Goal: Information Seeking & Learning: Learn about a topic

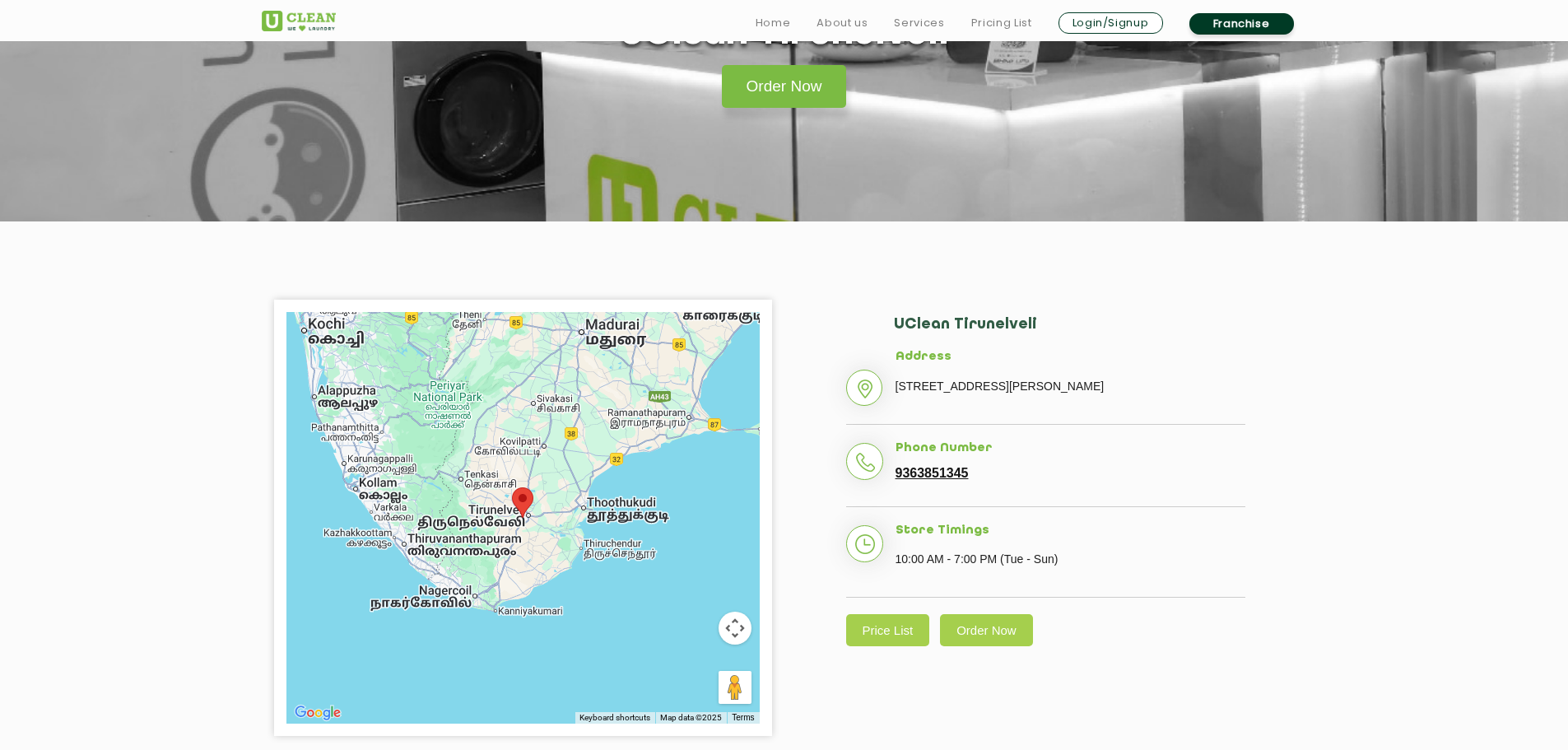
scroll to position [247, 0]
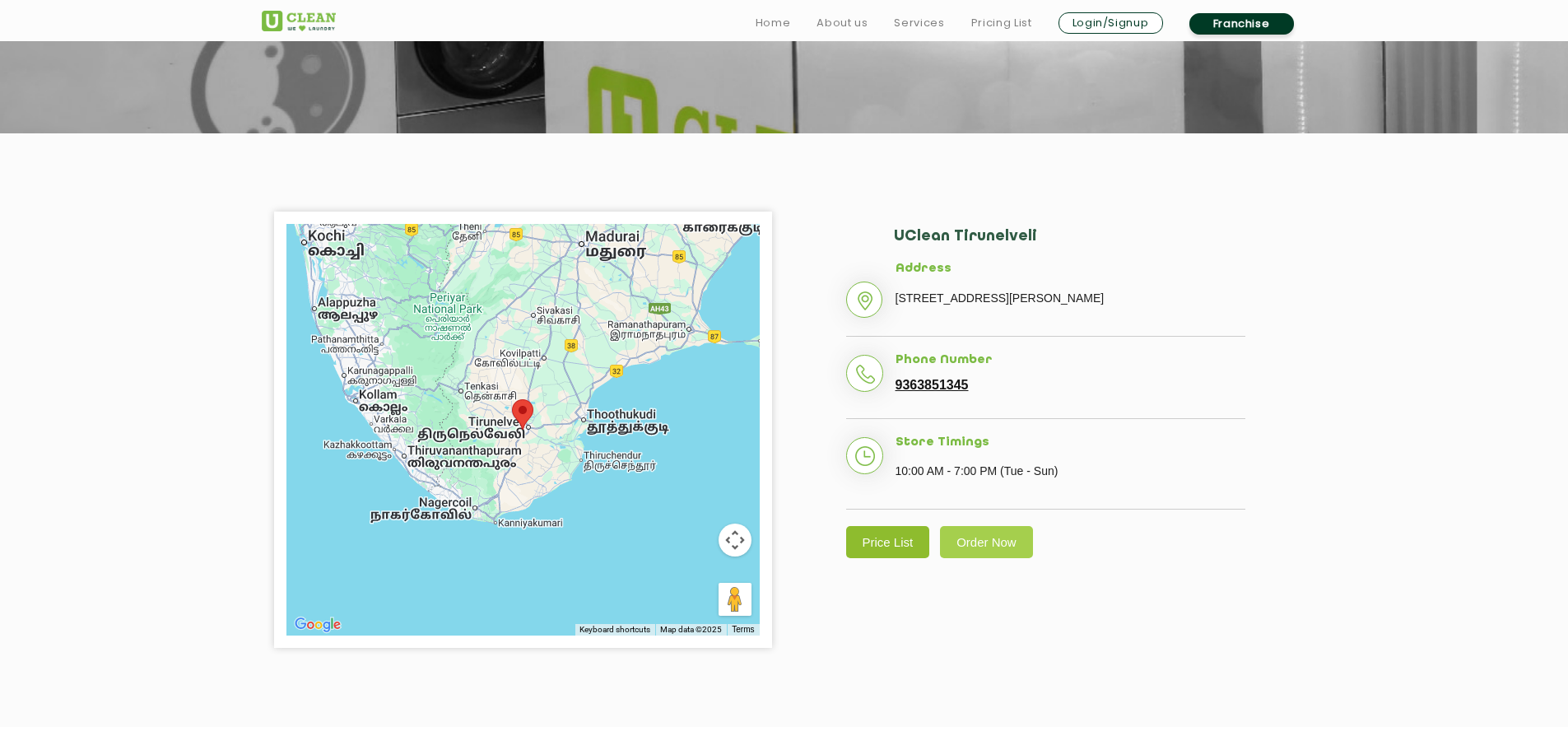
click at [902, 558] on link "Price List" at bounding box center [888, 541] width 84 height 32
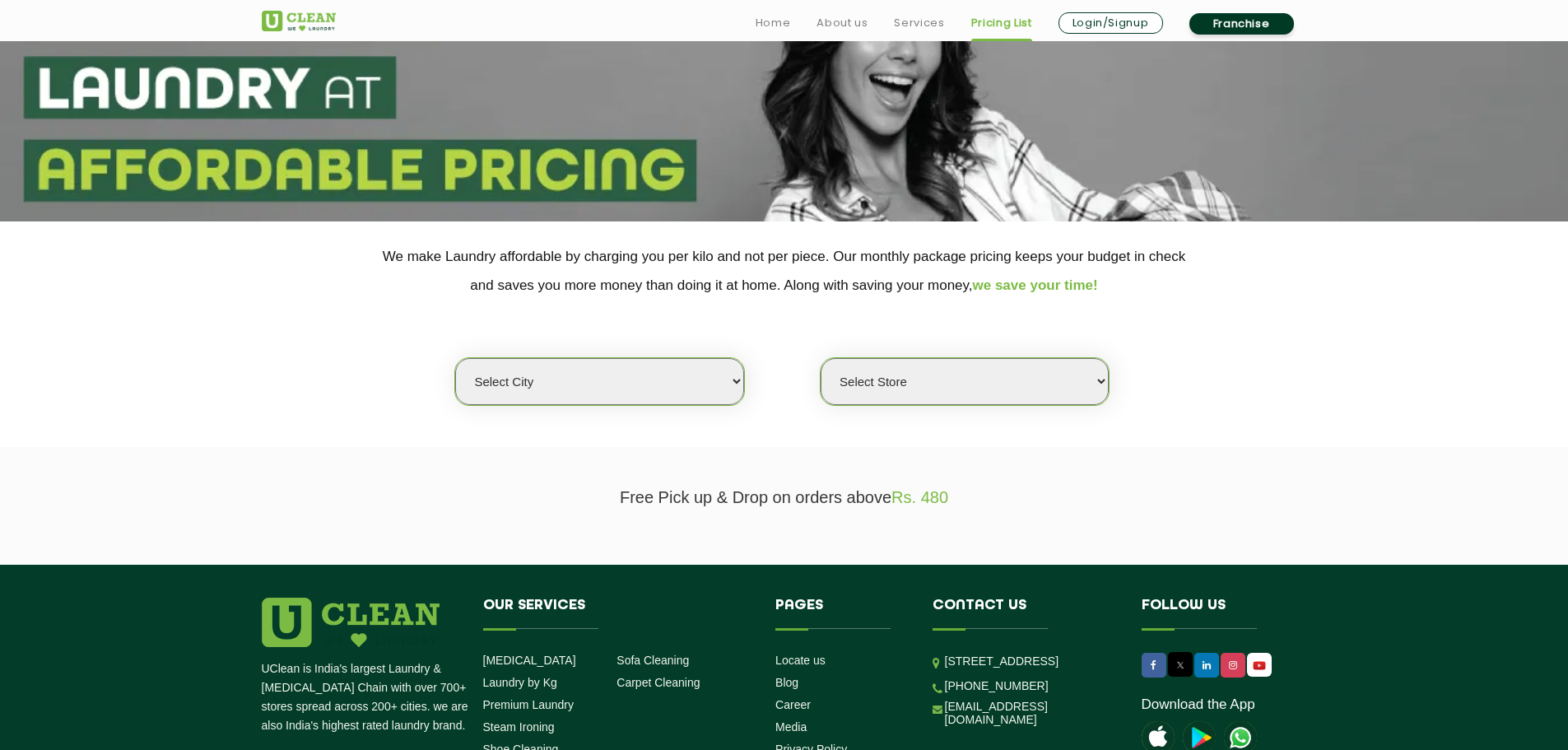
scroll to position [165, 0]
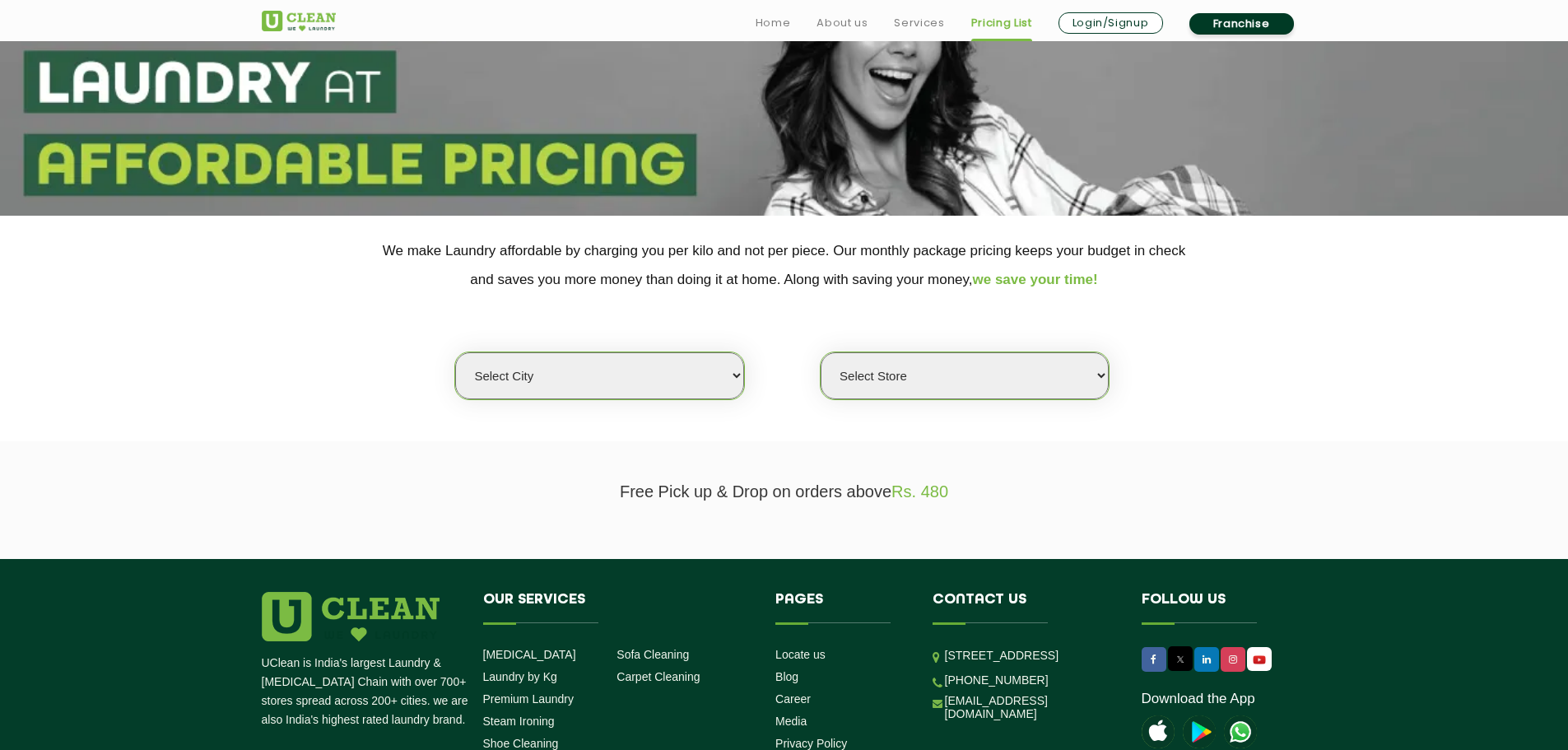
click at [731, 370] on select "Select city Aalo Agartala Agra Ahmedabad Akola Aligarh Alwar - UClean Select Am…" at bounding box center [599, 375] width 288 height 47
click at [693, 390] on select "Select city Aalo Agartala Agra Ahmedabad Akola Aligarh Alwar - UClean Select Am…" at bounding box center [599, 375] width 288 height 47
select select "153"
click at [455, 352] on select "Select city Aalo Agartala Agra Ahmedabad Akola Aligarh Alwar - UClean Select Am…" at bounding box center [599, 375] width 288 height 47
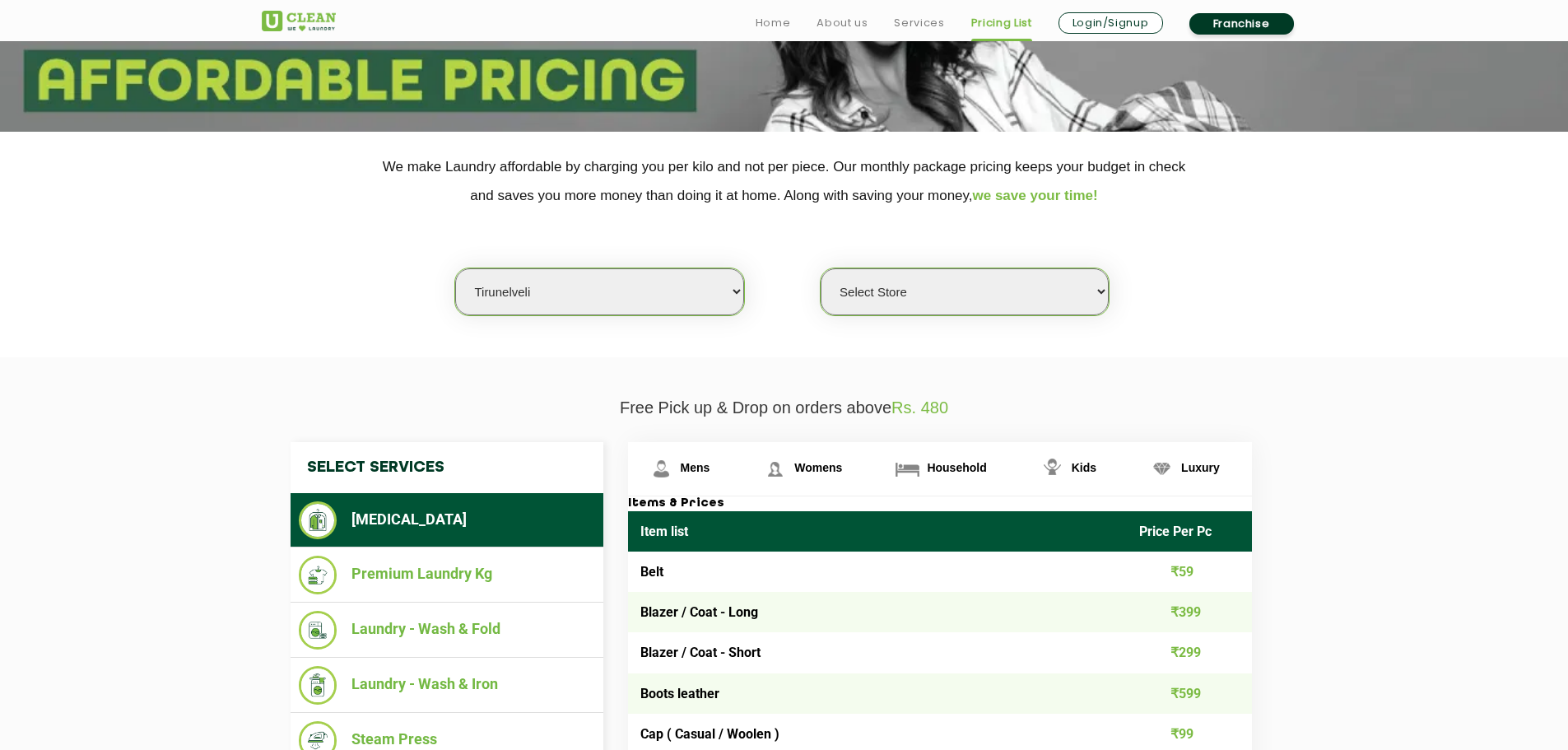
scroll to position [329, 0]
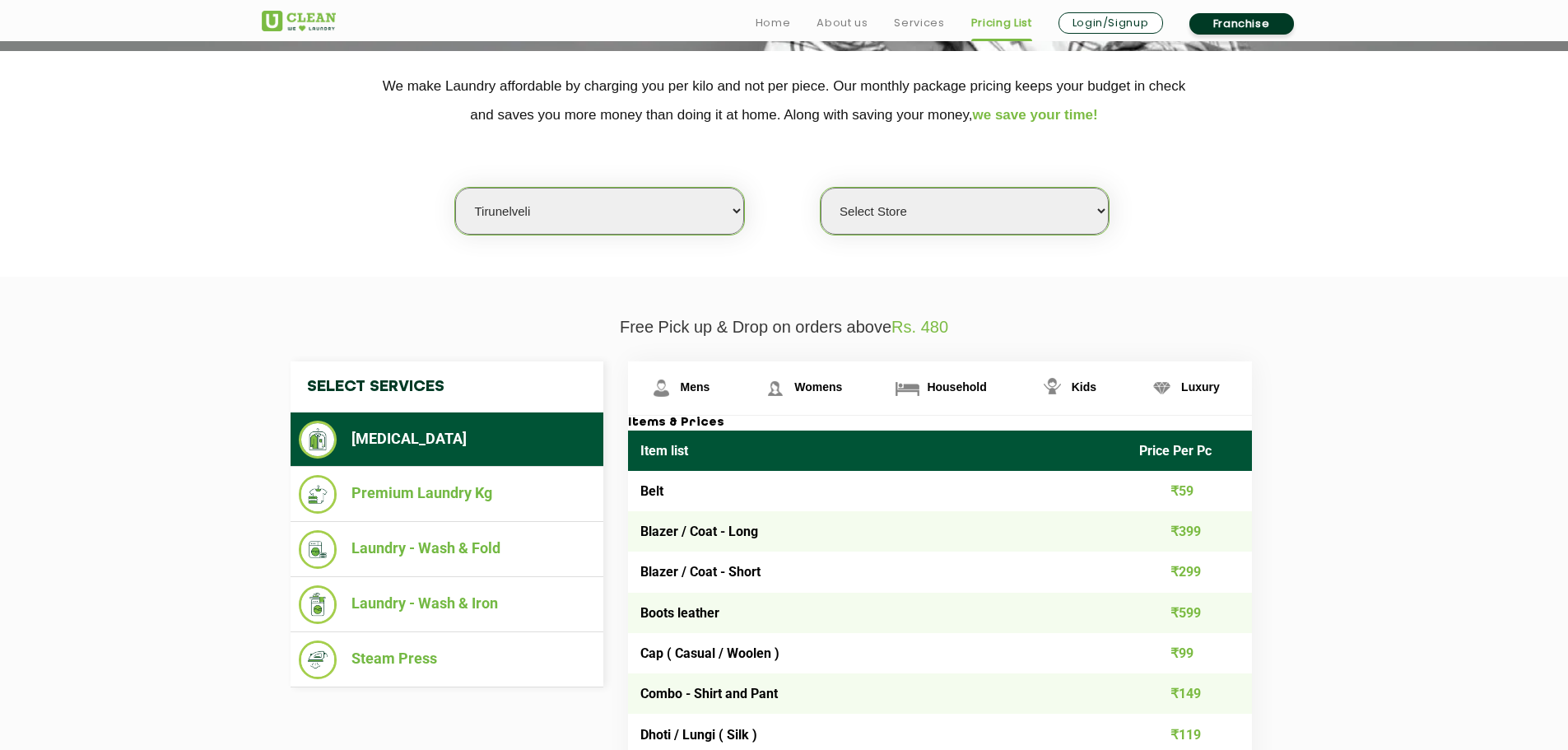
click at [996, 213] on select "Select Store UClean Tirunelveli" at bounding box center [964, 211] width 288 height 47
select select "461"
click at [821, 187] on select "Select Store UClean Tirunelveli" at bounding box center [964, 211] width 288 height 47
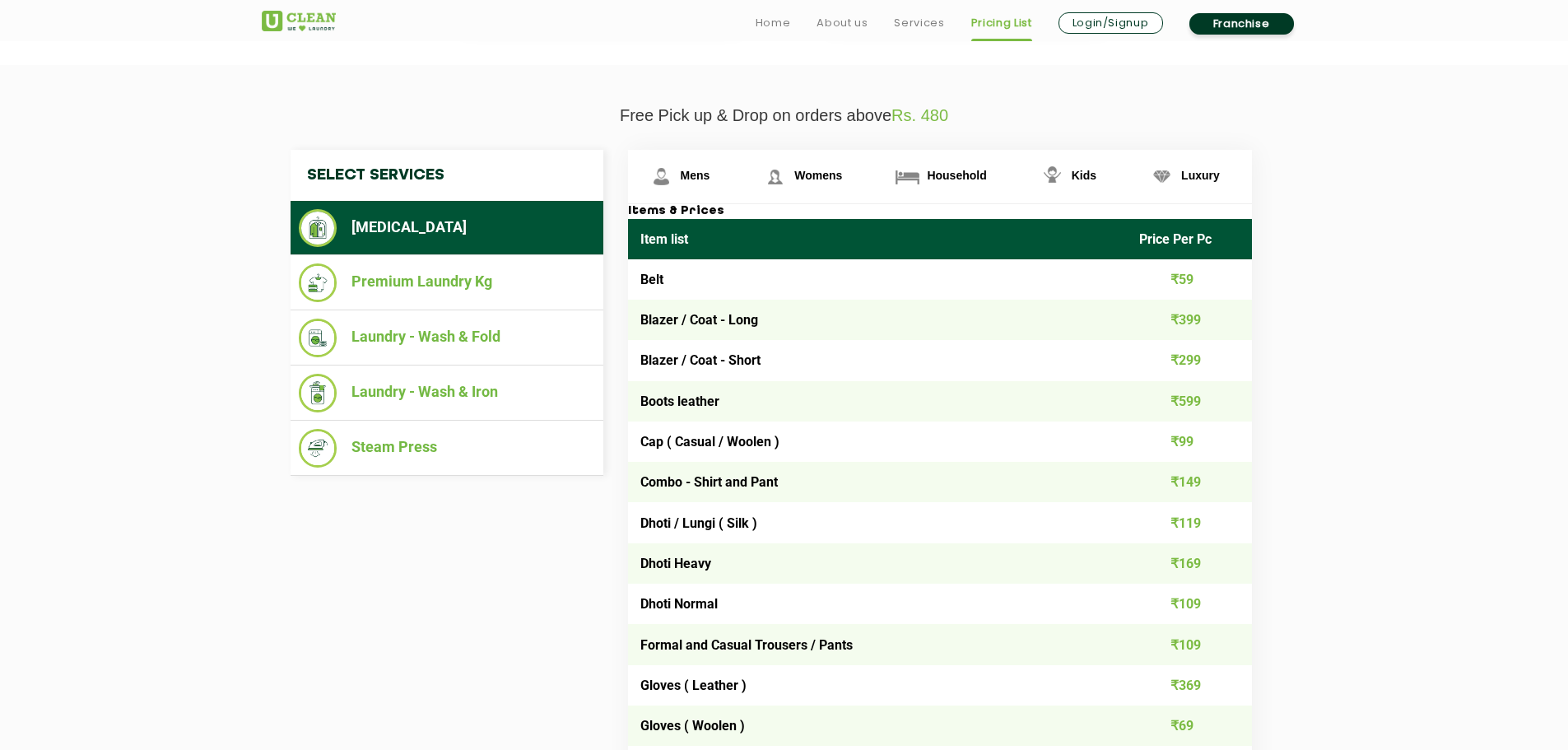
scroll to position [576, 0]
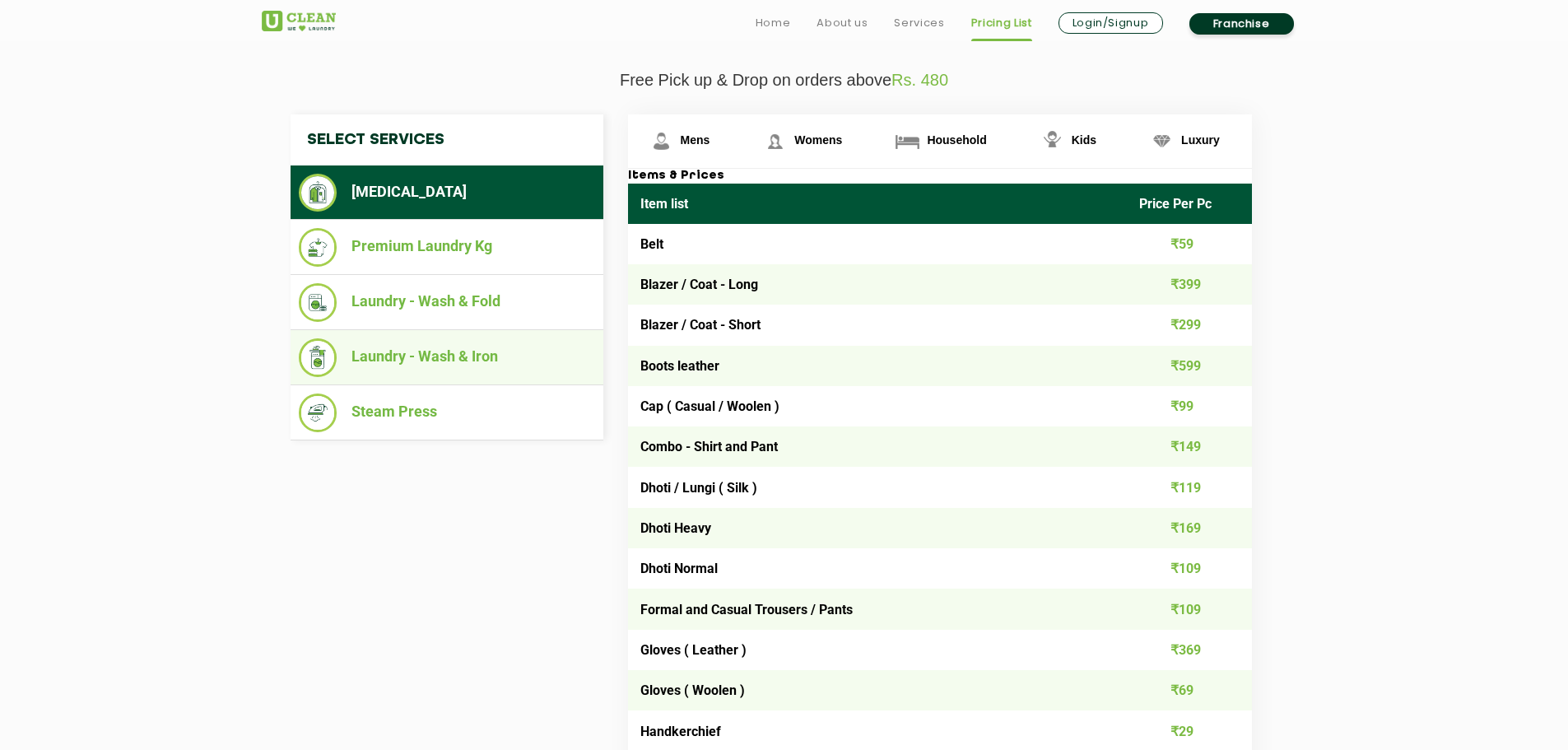
click at [436, 352] on li "Laundry - Wash & Iron" at bounding box center [446, 358] width 296 height 39
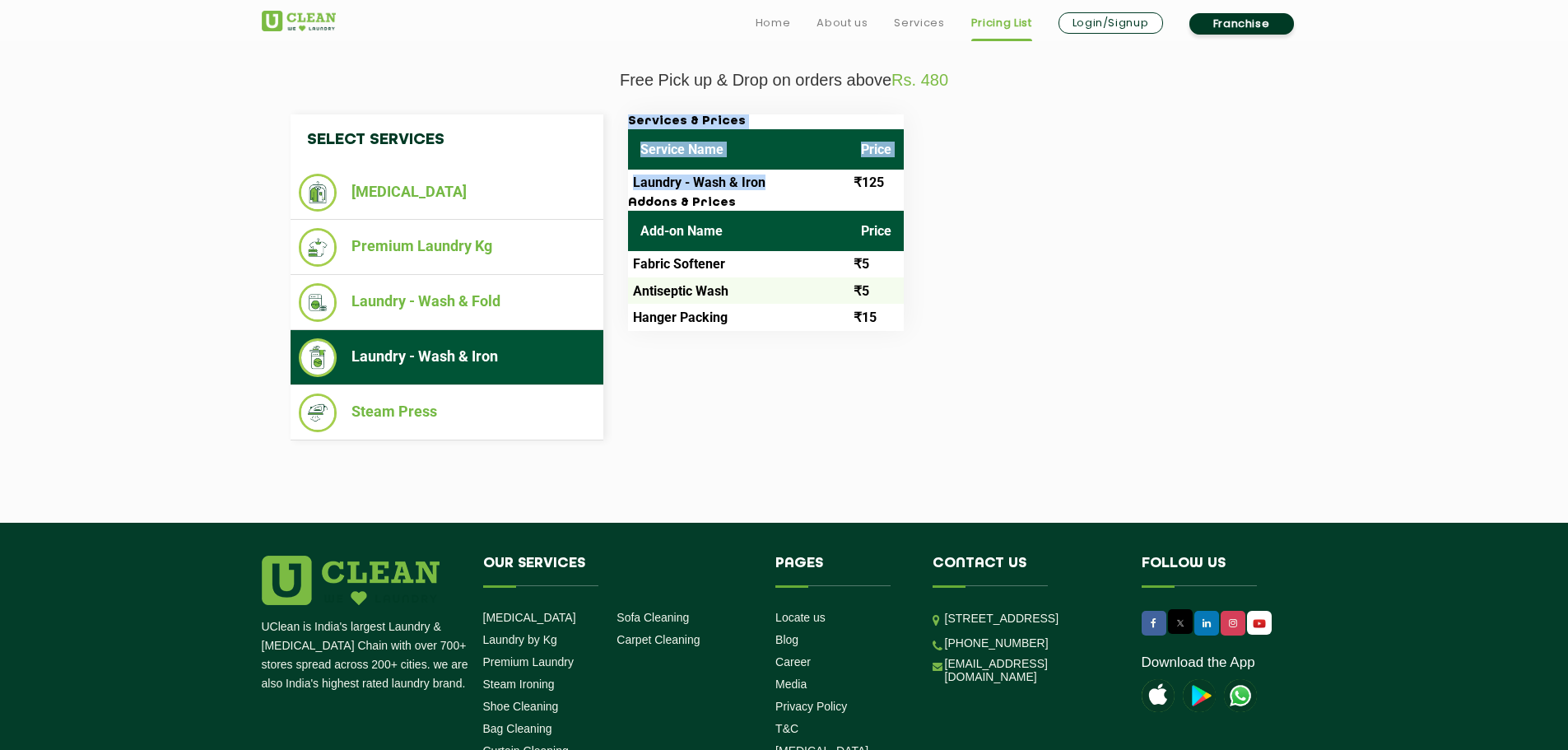
drag, startPoint x: 627, startPoint y: 204, endPoint x: 782, endPoint y: 165, distance: 159.8
click at [782, 165] on div "Services & Prices Service Name Price Laundry - Wash & Iron ₹125 Addons & Prices…" at bounding box center [954, 222] width 675 height 216
drag, startPoint x: 888, startPoint y: 152, endPoint x: 1014, endPoint y: 147, distance: 126.1
click at [1013, 147] on div "Services & Prices Service Name Price Laundry - Wash & Iron ₹125 Addons & Prices…" at bounding box center [954, 222] width 675 height 216
click at [1021, 149] on div "Services & Prices Service Name Price Laundry - Wash & Iron ₹125 Addons & Prices…" at bounding box center [954, 222] width 675 height 216
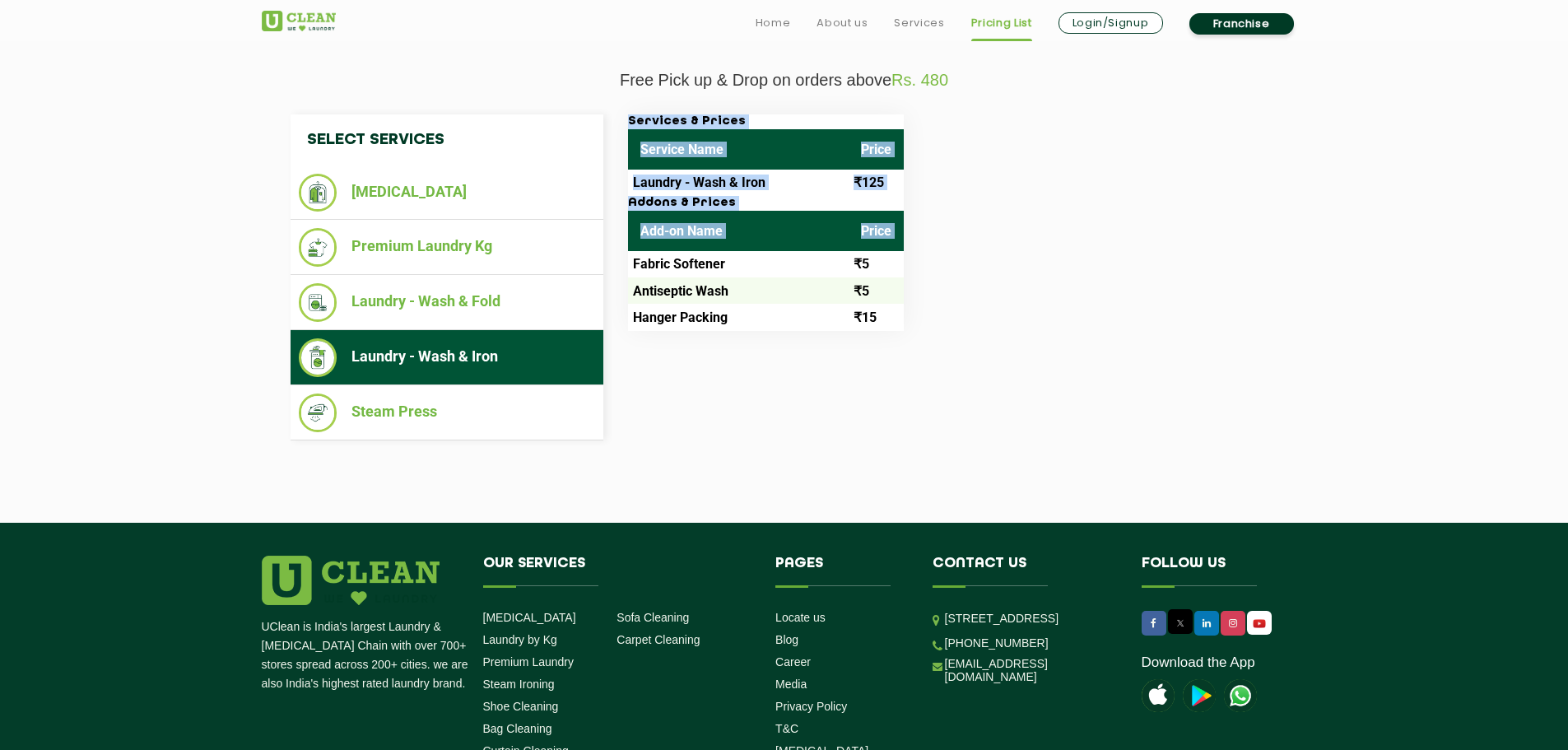
drag, startPoint x: 764, startPoint y: 263, endPoint x: 949, endPoint y: 287, distance: 186.6
click at [937, 284] on div "Services & Prices Service Name Price Laundry - Wash & Iron ₹125 Addons & Prices…" at bounding box center [954, 222] width 675 height 216
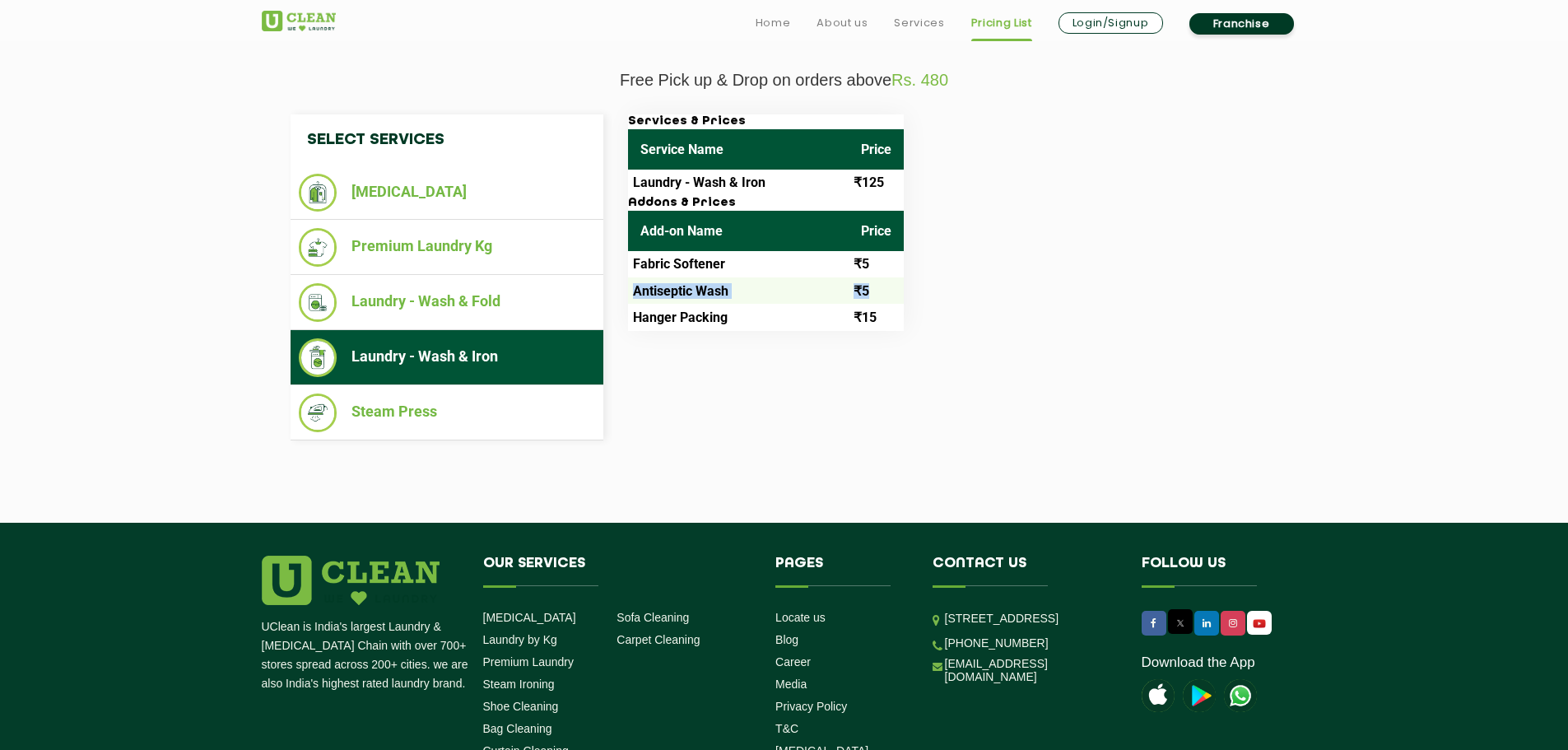
drag, startPoint x: 632, startPoint y: 300, endPoint x: 771, endPoint y: 303, distance: 139.0
click at [853, 297] on tr "Antiseptic Wash ₹5" at bounding box center [766, 290] width 276 height 26
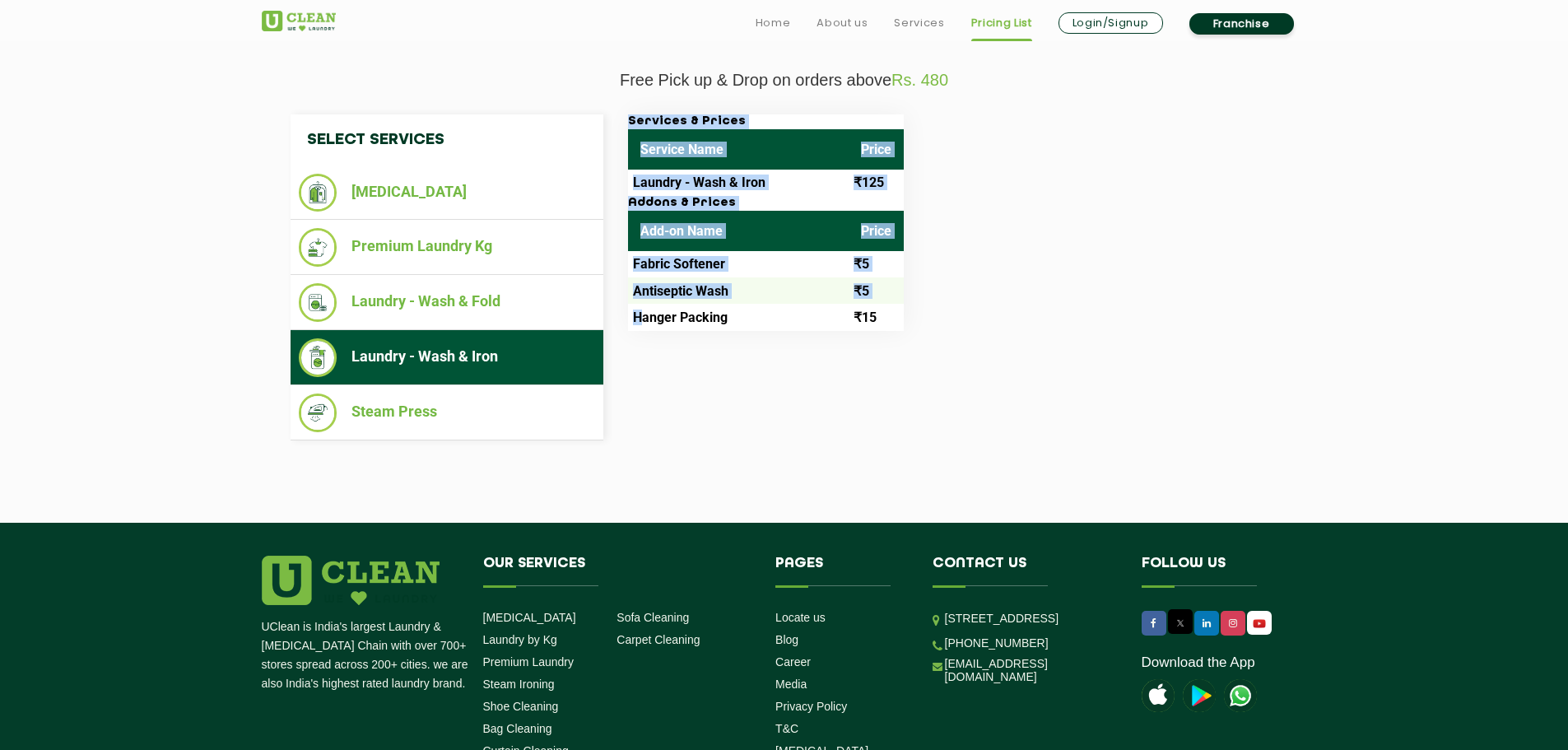
drag, startPoint x: 642, startPoint y: 318, endPoint x: 931, endPoint y: 303, distance: 289.4
click at [915, 307] on div "Services & Prices Service Name Price Laundry - Wash & Iron ₹125 Addons & Prices…" at bounding box center [954, 222] width 675 height 216
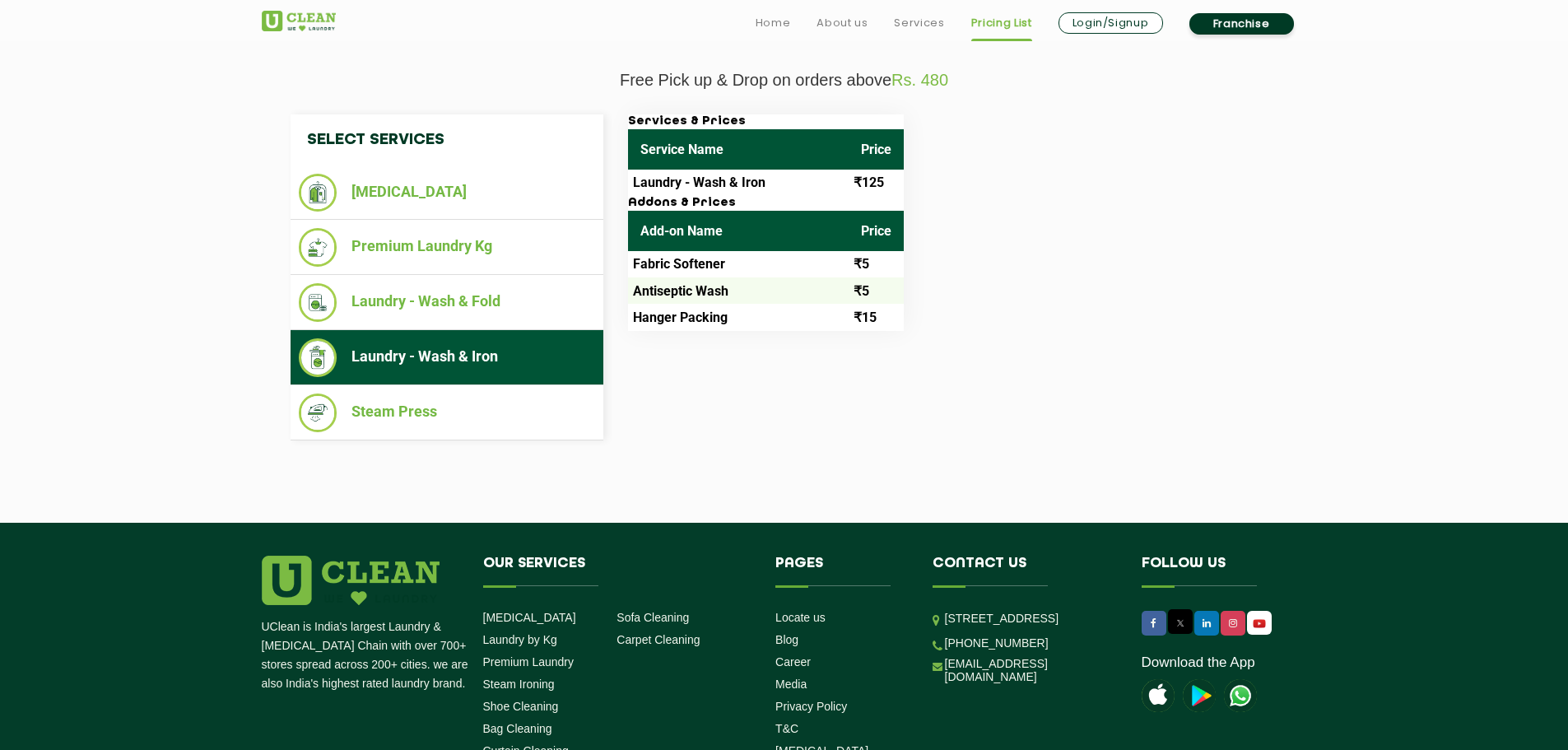
click at [931, 302] on div "Services & Prices Service Name Price Laundry - Wash & Iron ₹125 Addons & Prices…" at bounding box center [954, 222] width 675 height 216
click at [961, 291] on div "Services & Prices Service Name Price Laundry - Wash & Iron ₹125 Addons & Prices…" at bounding box center [954, 222] width 675 height 216
click at [427, 306] on li "Laundry - Wash & Fold" at bounding box center [446, 303] width 296 height 39
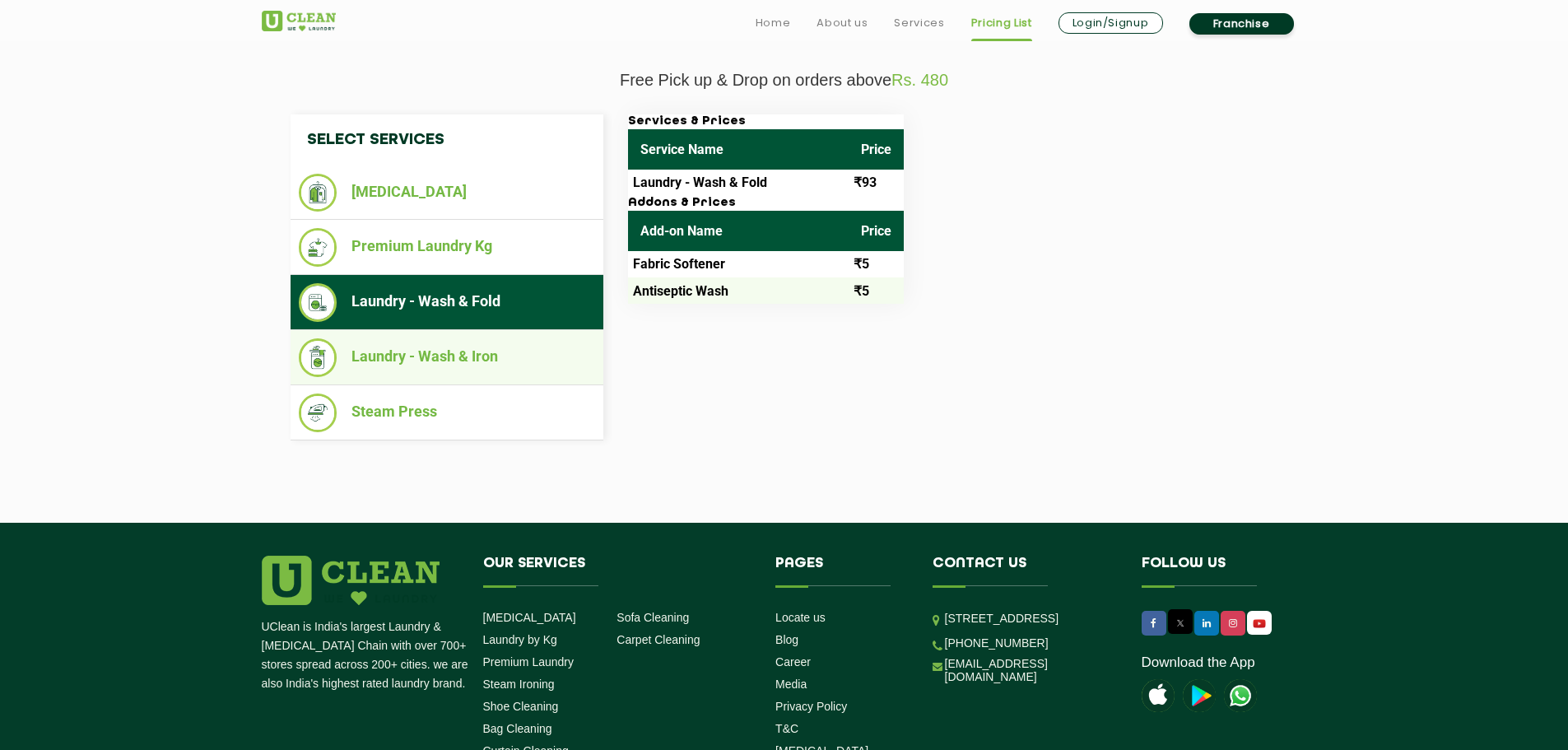
click at [439, 357] on li "Laundry - Wash & Iron" at bounding box center [446, 358] width 296 height 39
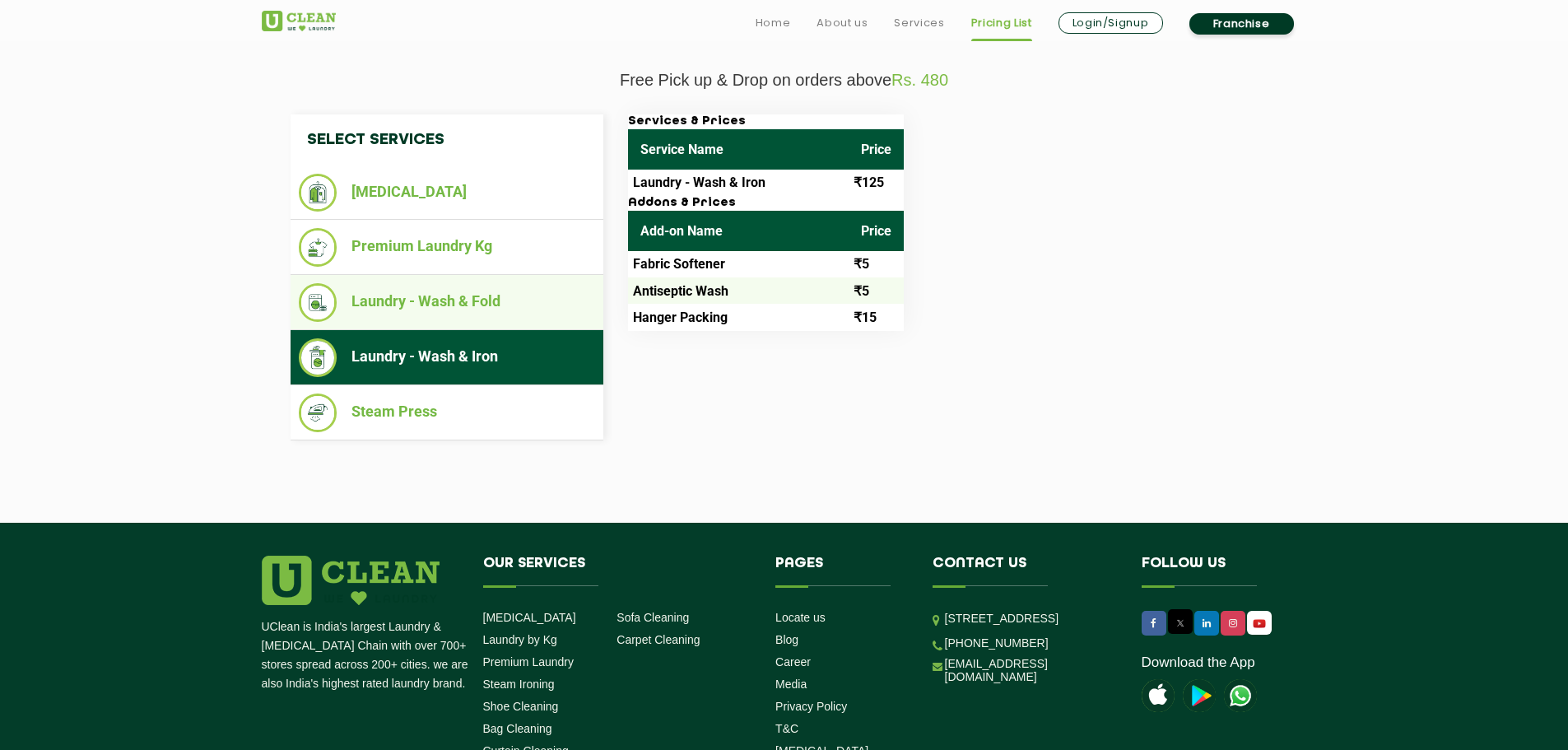
click at [456, 312] on li "Laundry - Wash & Fold" at bounding box center [446, 303] width 296 height 39
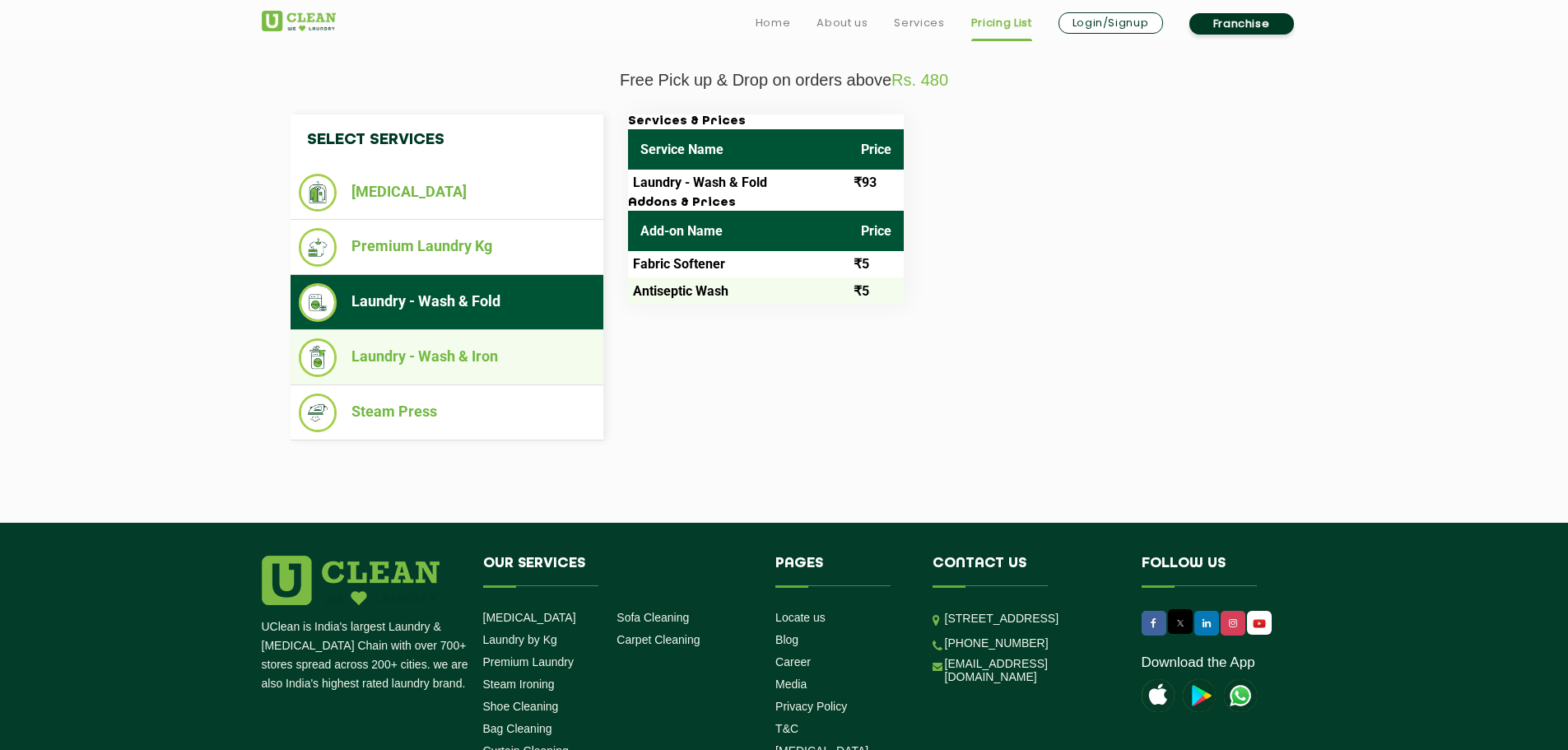
click at [450, 357] on li "Laundry - Wash & Iron" at bounding box center [446, 358] width 296 height 39
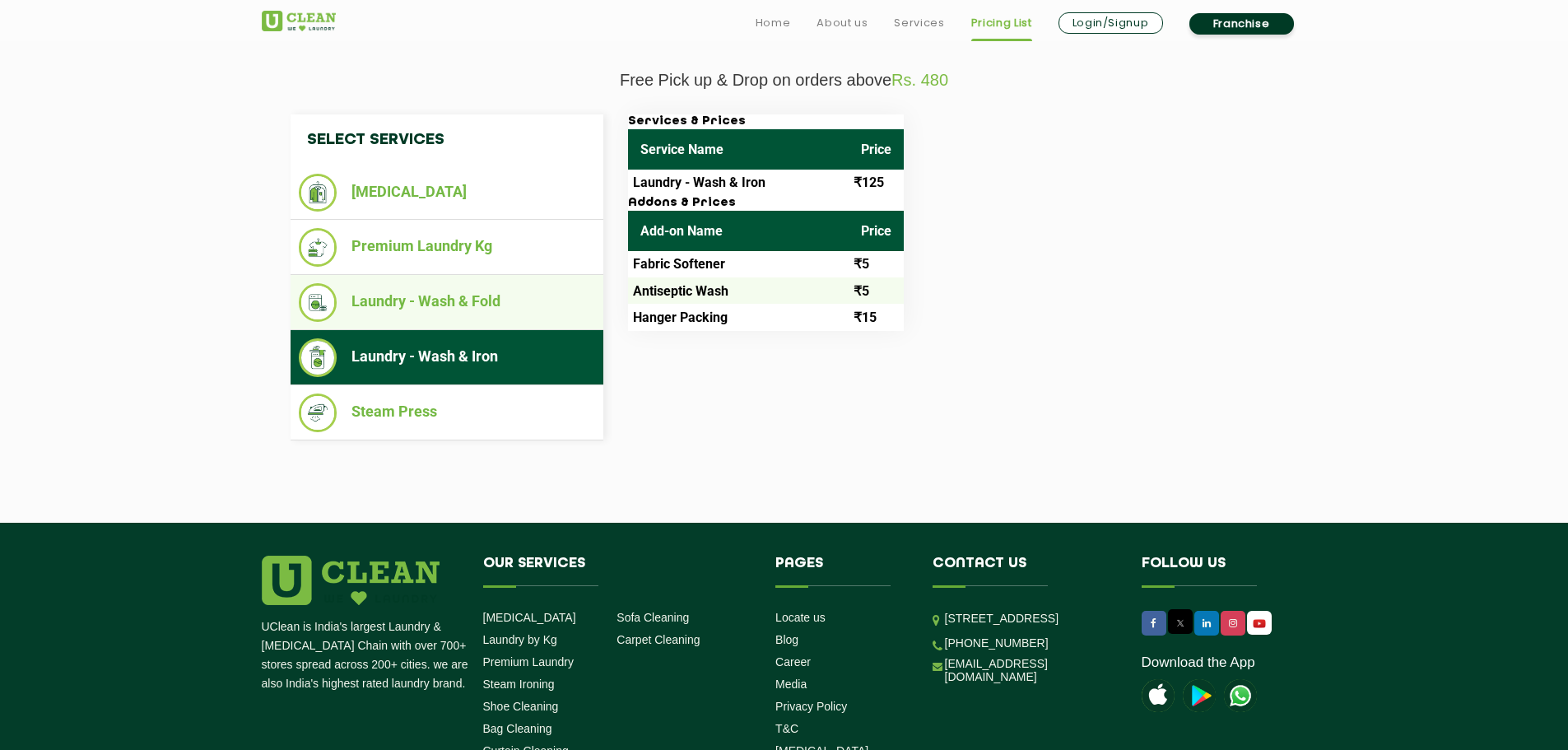
click at [462, 322] on ul "Laundry - Wash & Fold" at bounding box center [446, 302] width 312 height 55
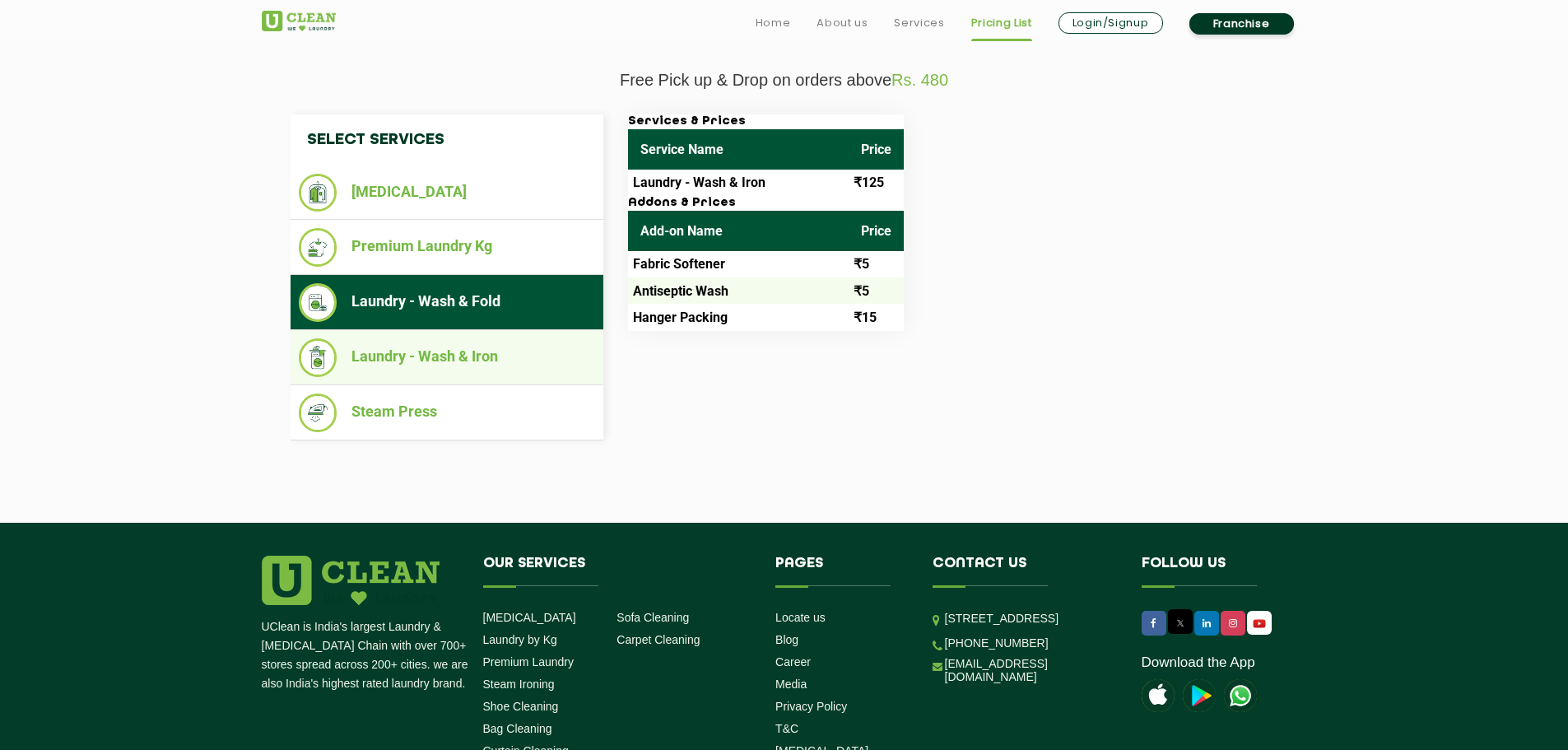
click at [454, 354] on li "Laundry - Wash & Iron" at bounding box center [446, 358] width 296 height 39
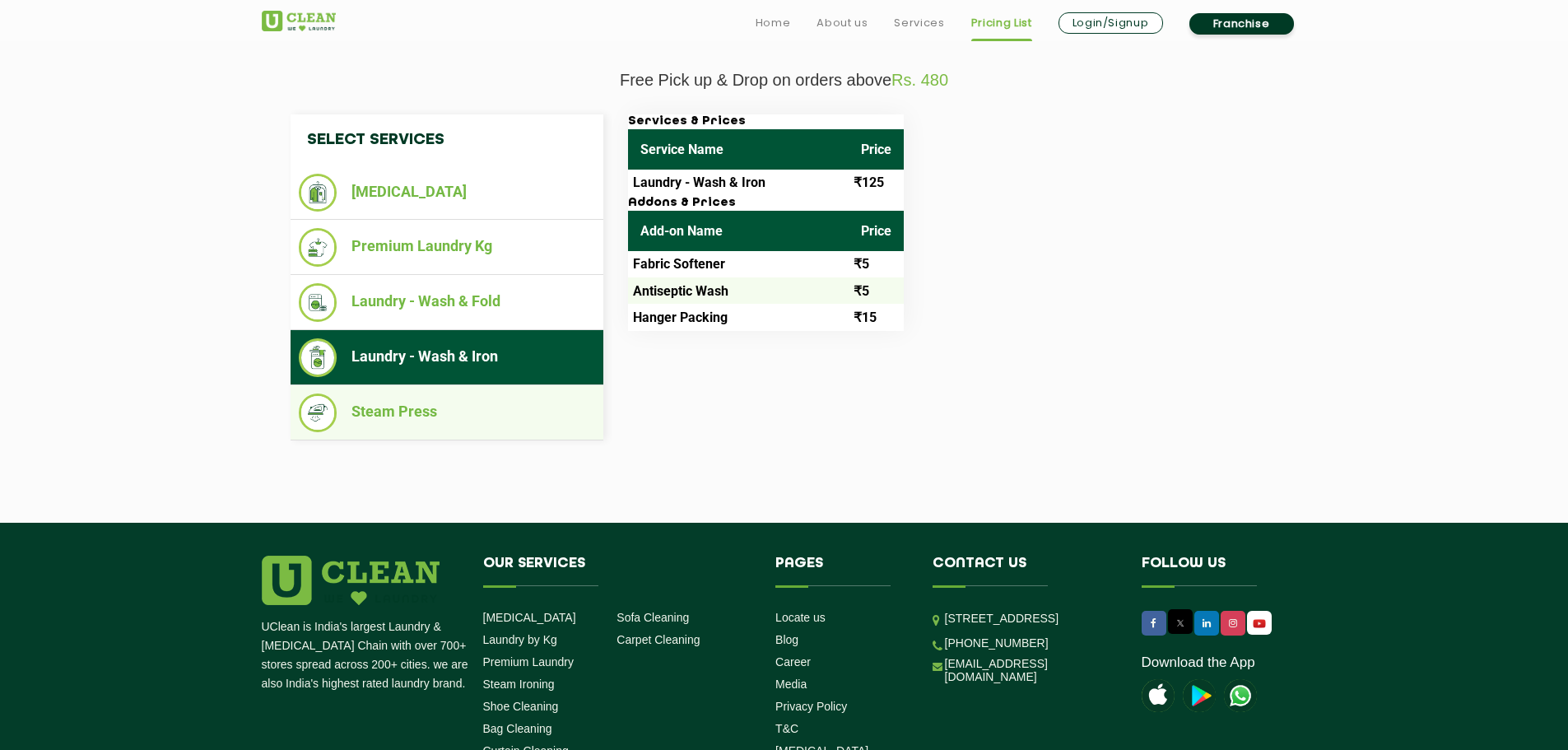
click at [420, 402] on li "Steam Press" at bounding box center [446, 413] width 296 height 39
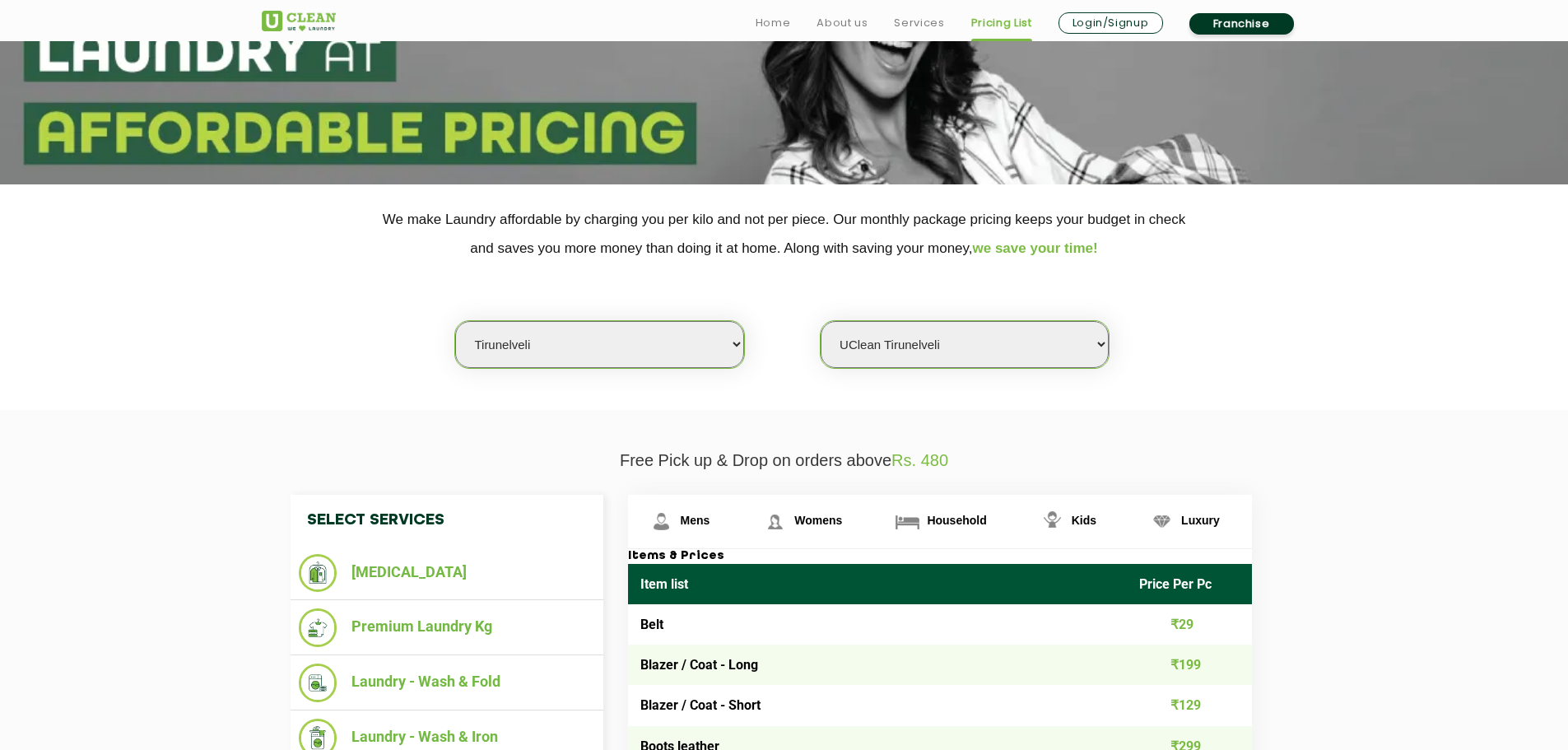
scroll to position [288, 0]
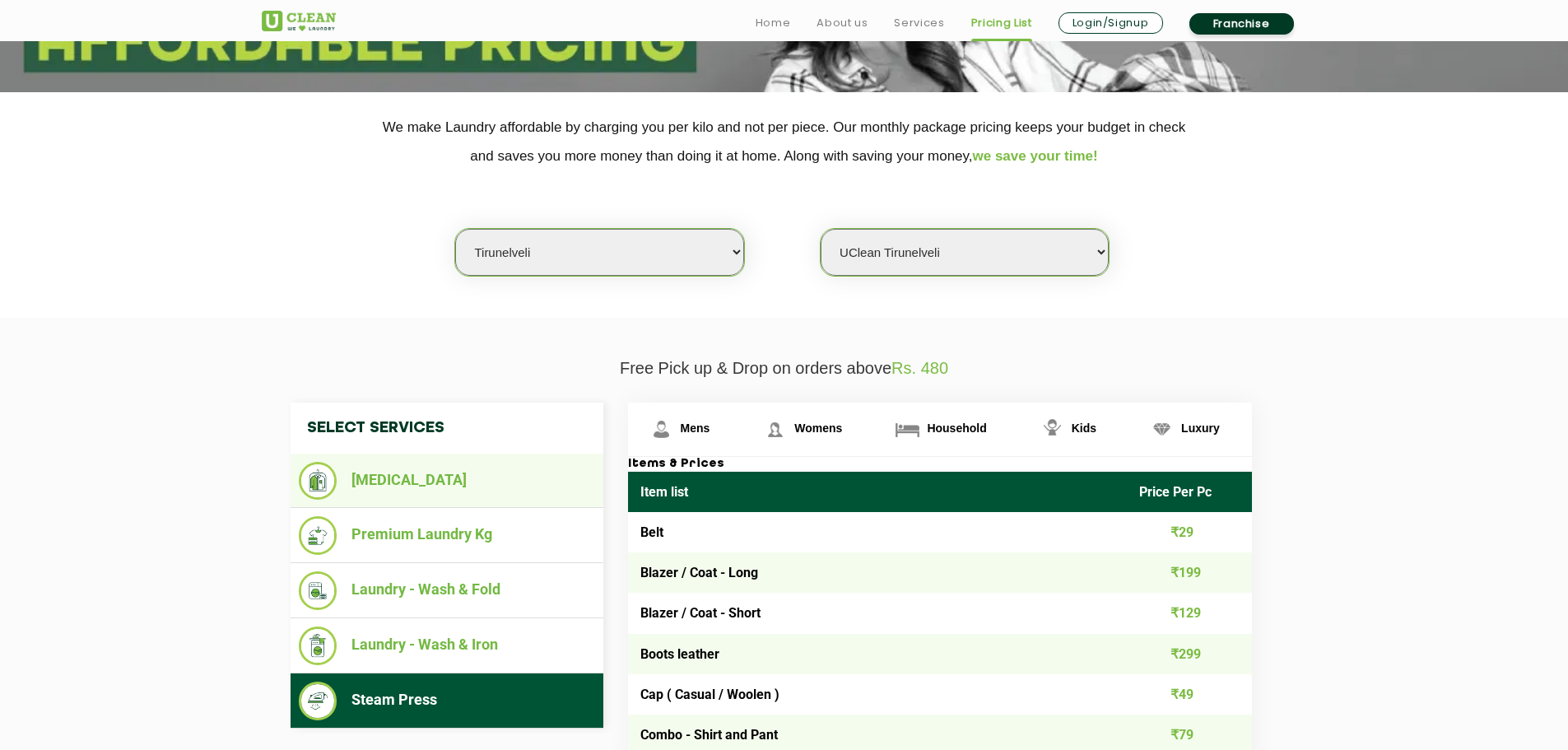
click at [406, 480] on li "[MEDICAL_DATA]" at bounding box center [446, 480] width 296 height 38
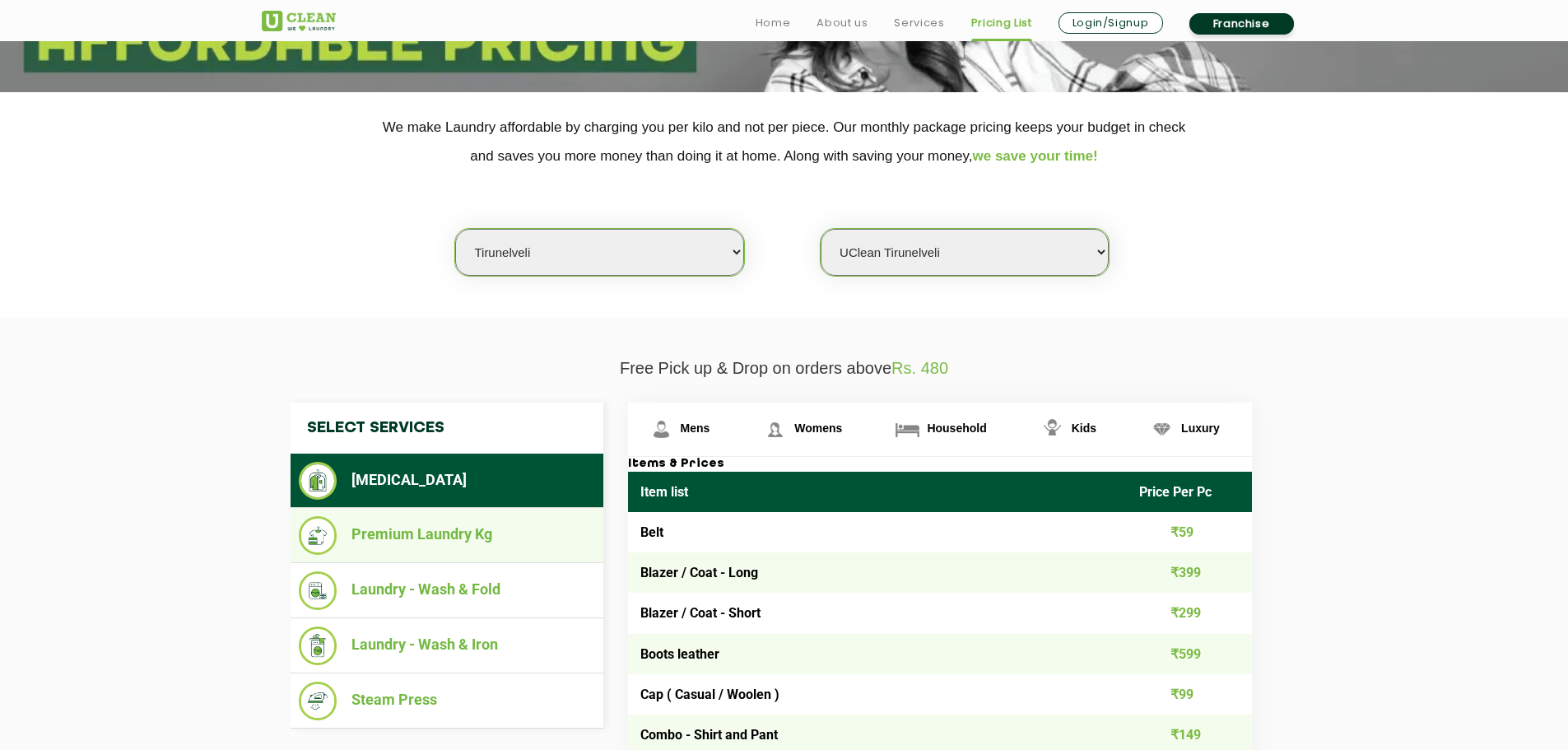
click at [378, 539] on li "Premium Laundry Kg" at bounding box center [446, 536] width 296 height 39
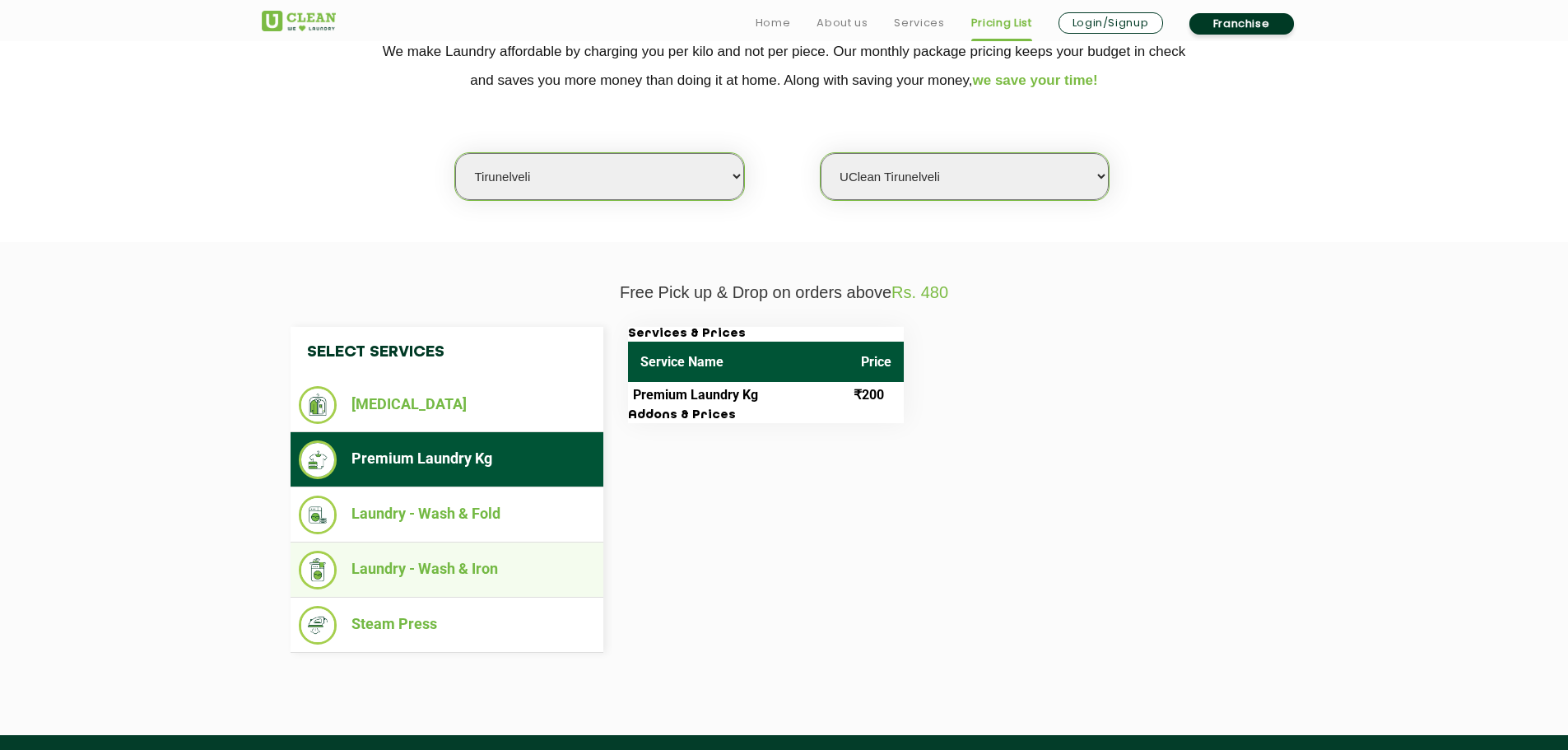
scroll to position [453, 0]
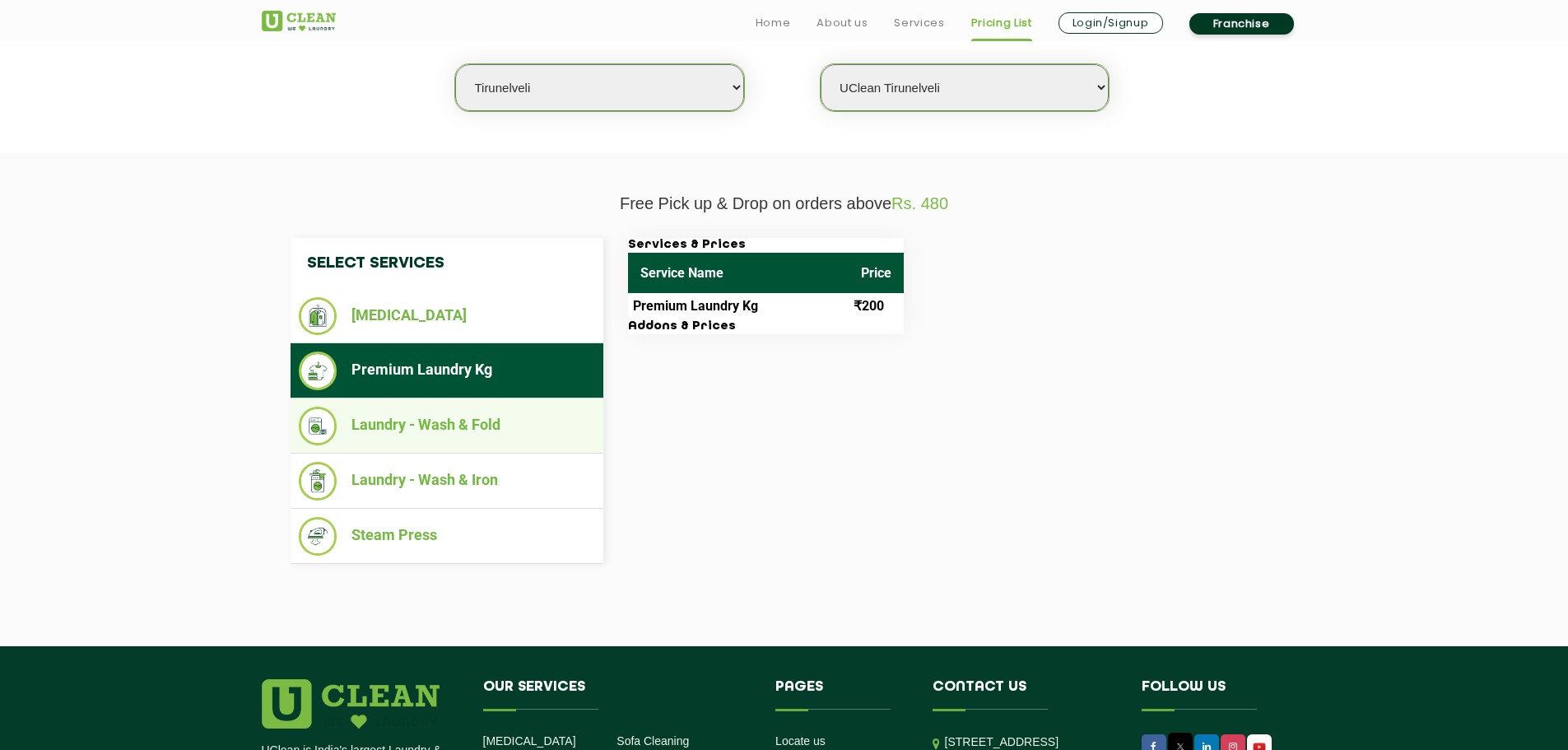
click at [471, 431] on li "Laundry - Wash & Fold" at bounding box center [446, 426] width 296 height 39
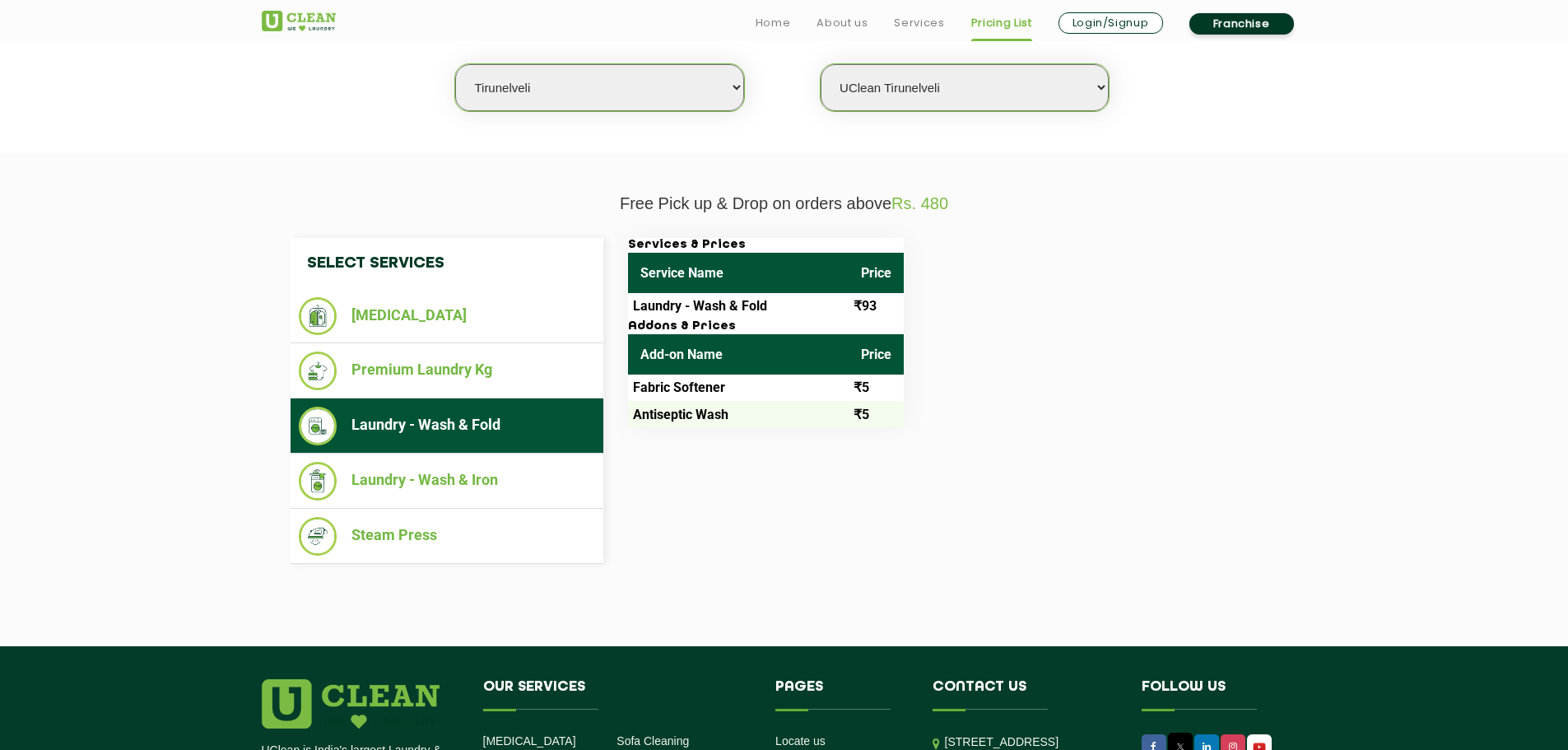
drag, startPoint x: 940, startPoint y: 421, endPoint x: 1232, endPoint y: 430, distance: 292.1
click at [1232, 430] on div "Select Services Dry Cleaning Premium Laundry Kg Laundry - Wash & Fold Laundry -…" at bounding box center [785, 401] width 1013 height 326
click at [1232, 428] on div "Select Services Dry Cleaning Premium Laundry Kg Laundry - Wash & Fold Laundry -…" at bounding box center [785, 401] width 1013 height 326
click at [439, 486] on li "Laundry - Wash & Iron" at bounding box center [446, 481] width 296 height 39
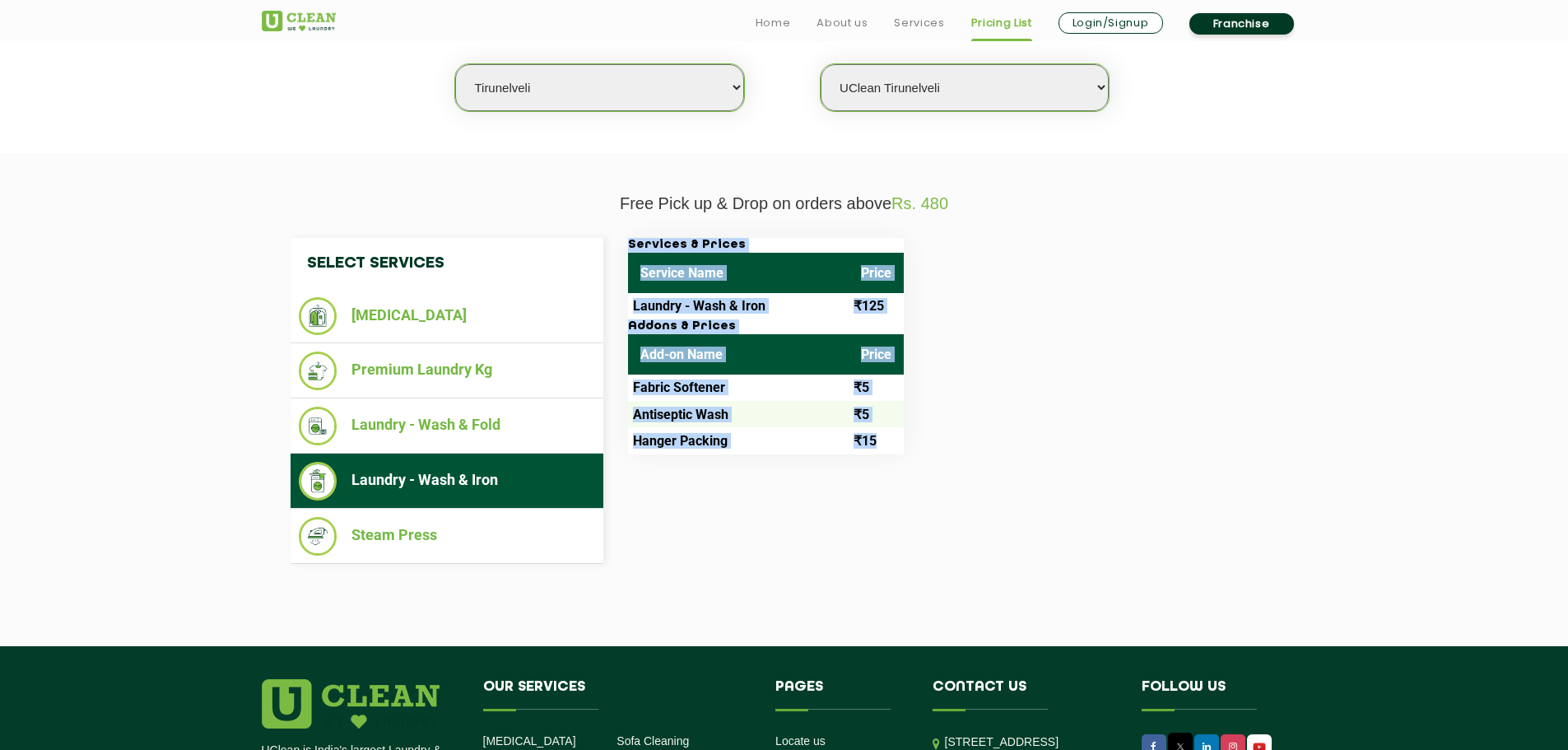
drag, startPoint x: 1019, startPoint y: 407, endPoint x: 957, endPoint y: 426, distance: 64.8
click at [904, 435] on section "Free Pick up & Drop on orders above Rs. 480 Select Services Dry Cleaning Premiu…" at bounding box center [784, 400] width 1568 height 493
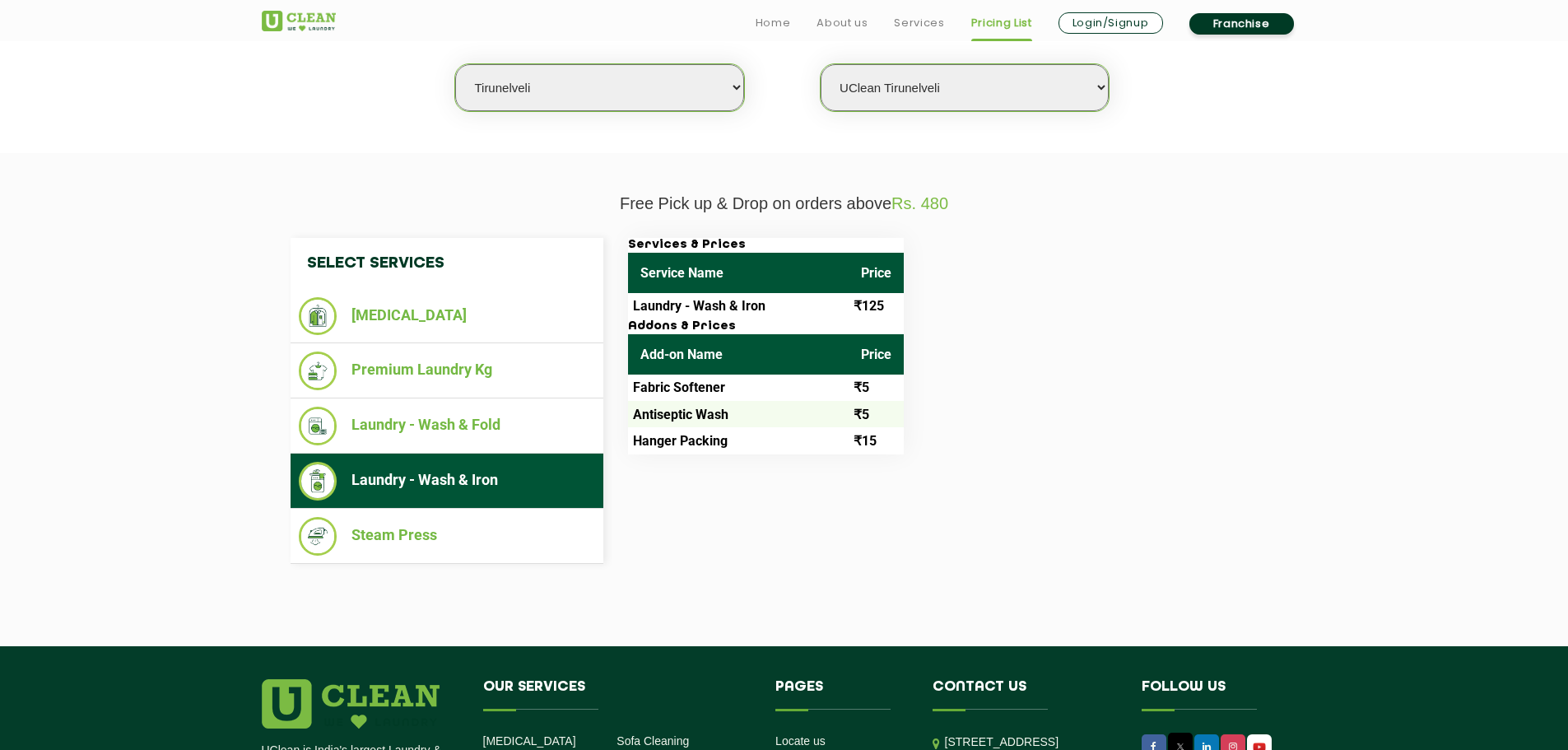
click at [994, 424] on div "Services & Prices Service Name Price Laundry - Wash & Iron ₹125 Addons & Prices…" at bounding box center [954, 345] width 675 height 216
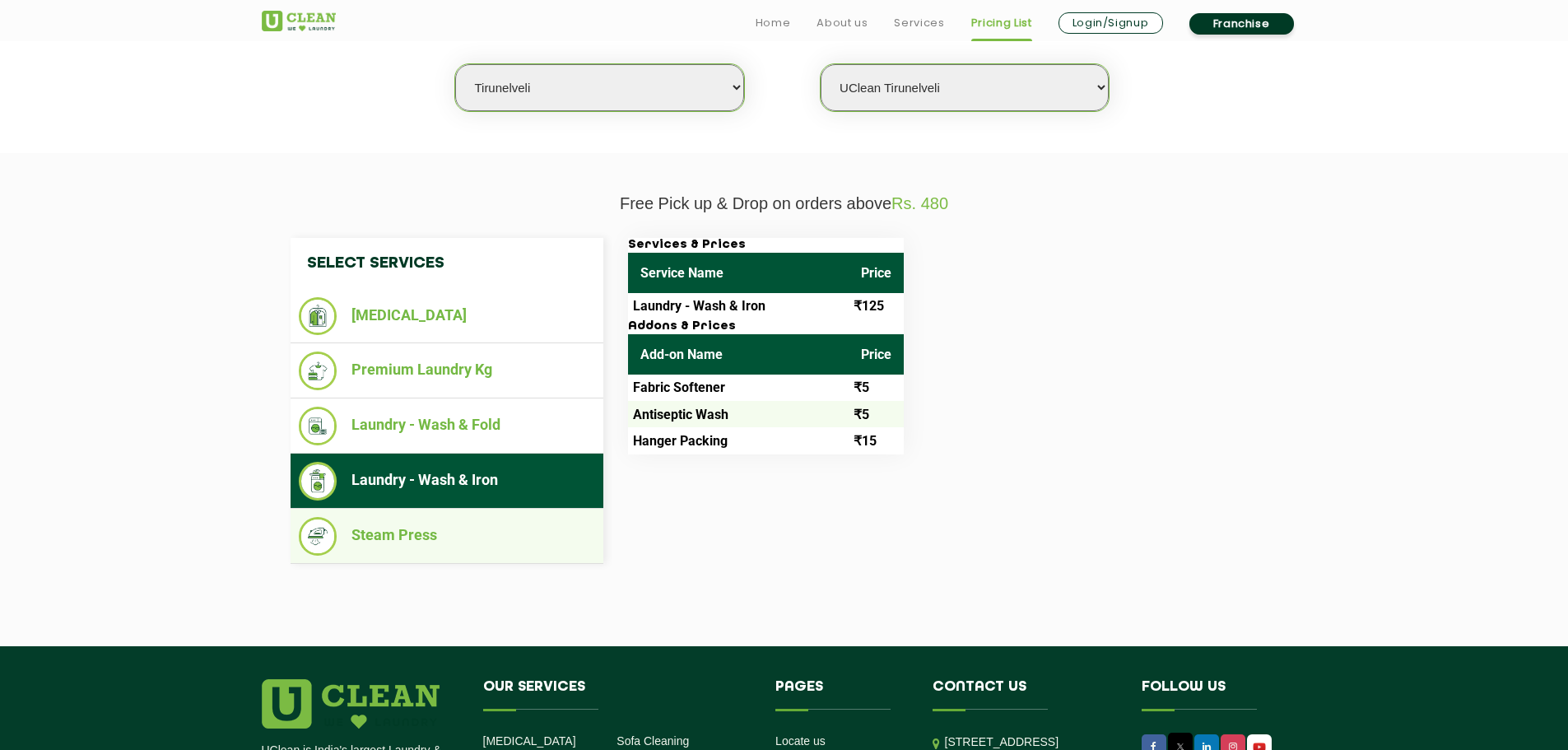
click at [394, 536] on li "Steam Press" at bounding box center [446, 537] width 296 height 39
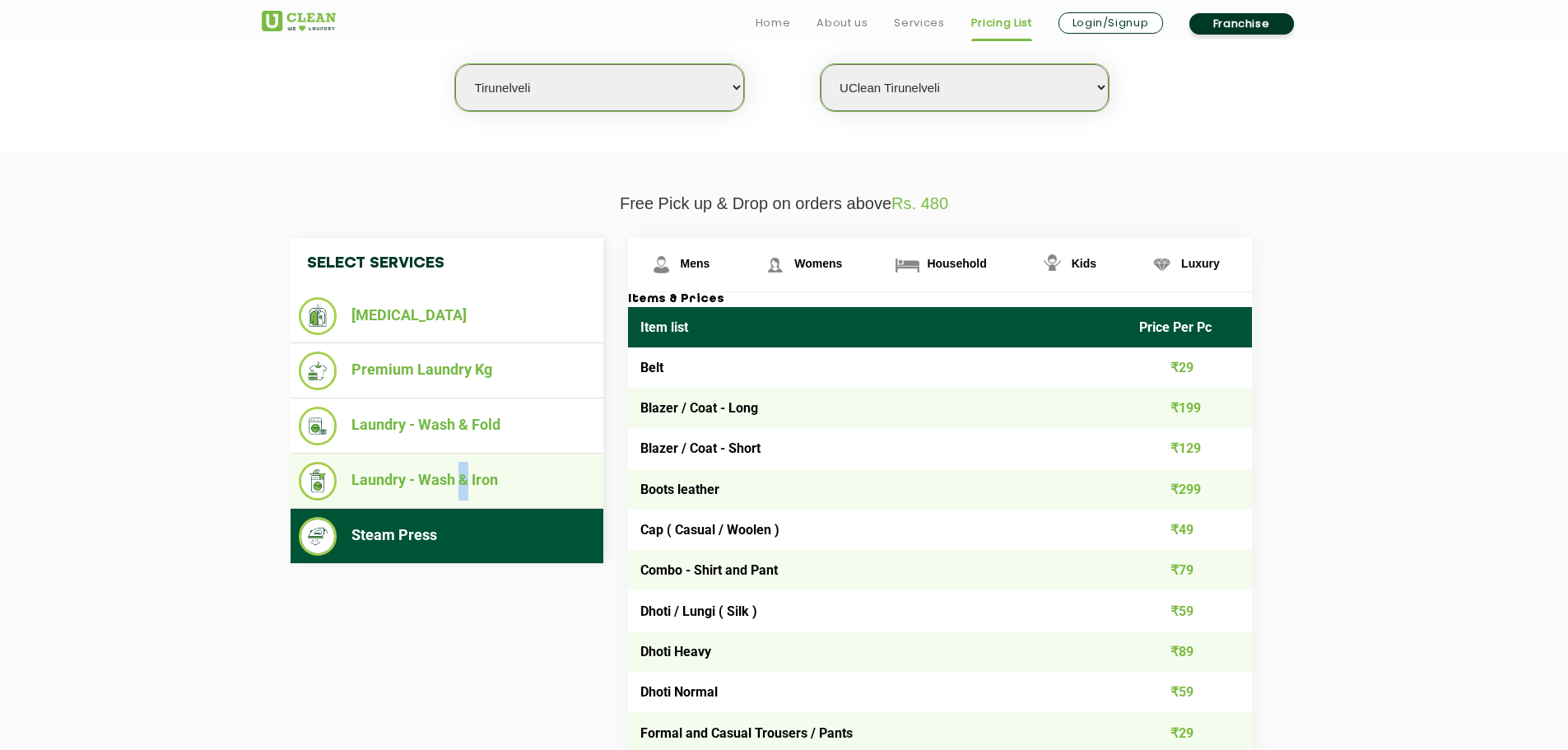
click at [465, 485] on li "Laundry - Wash & Iron" at bounding box center [446, 481] width 296 height 39
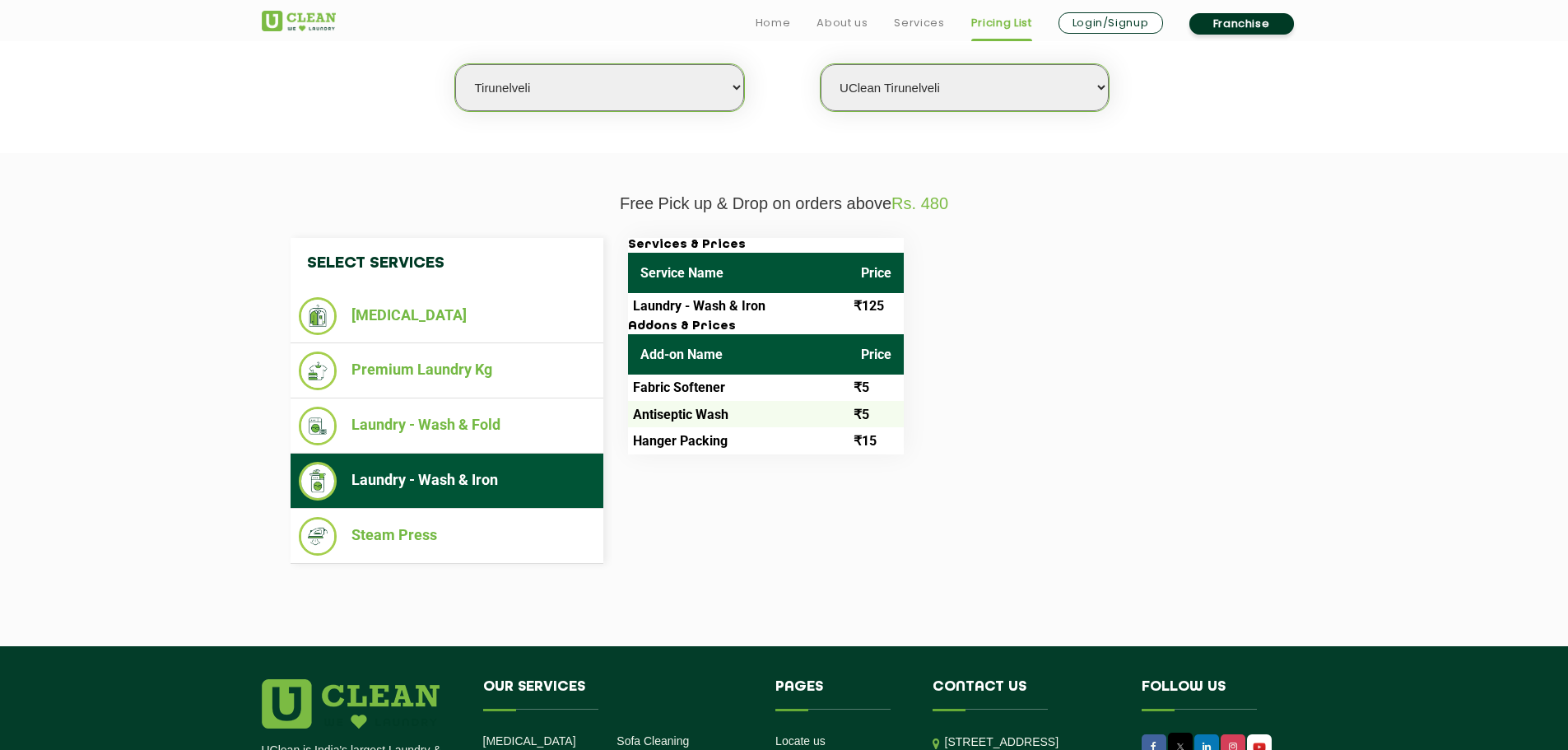
click at [1089, 426] on div "Services & Prices Service Name Price Laundry - Wash & Iron ₹125 Addons & Prices…" at bounding box center [954, 345] width 675 height 216
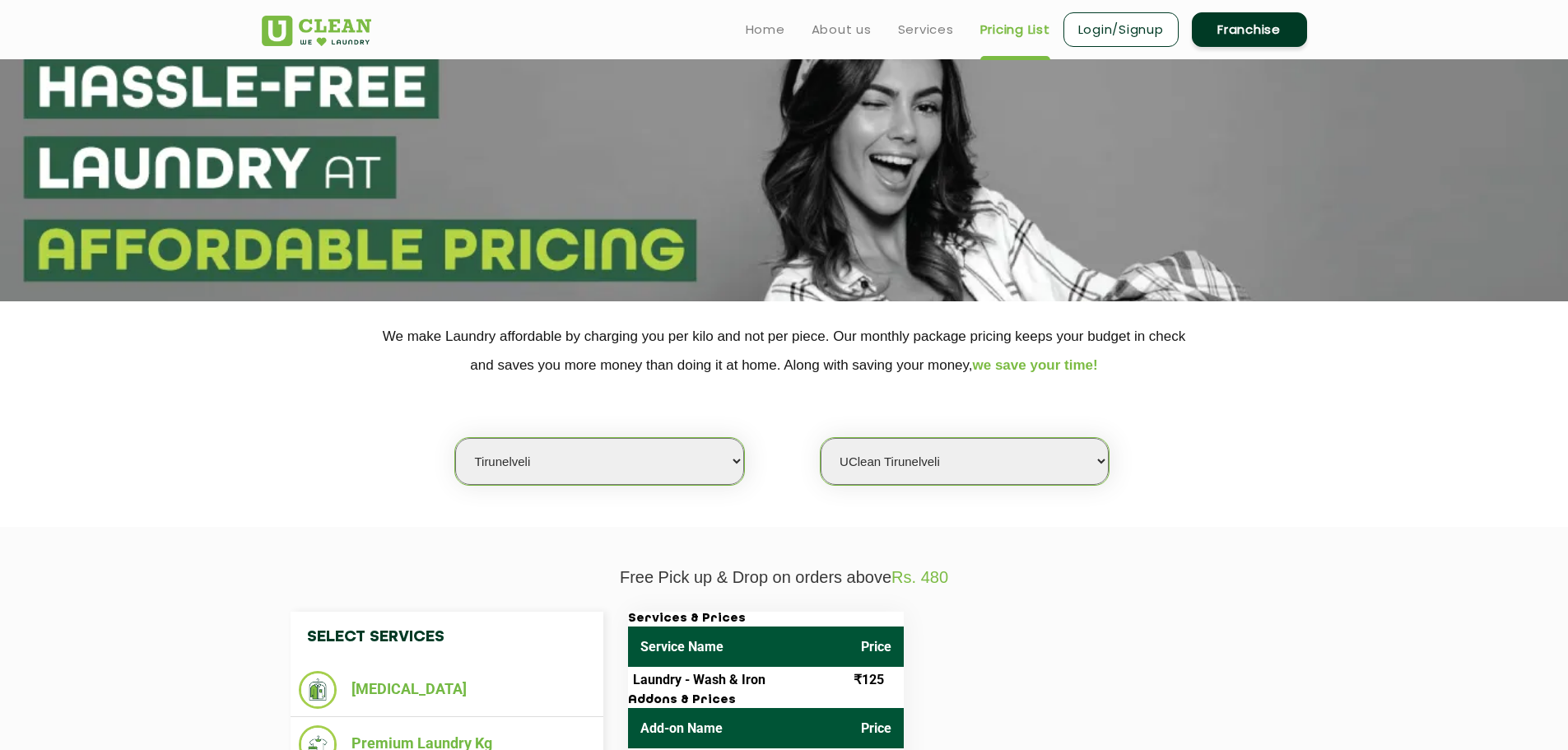
scroll to position [0, 0]
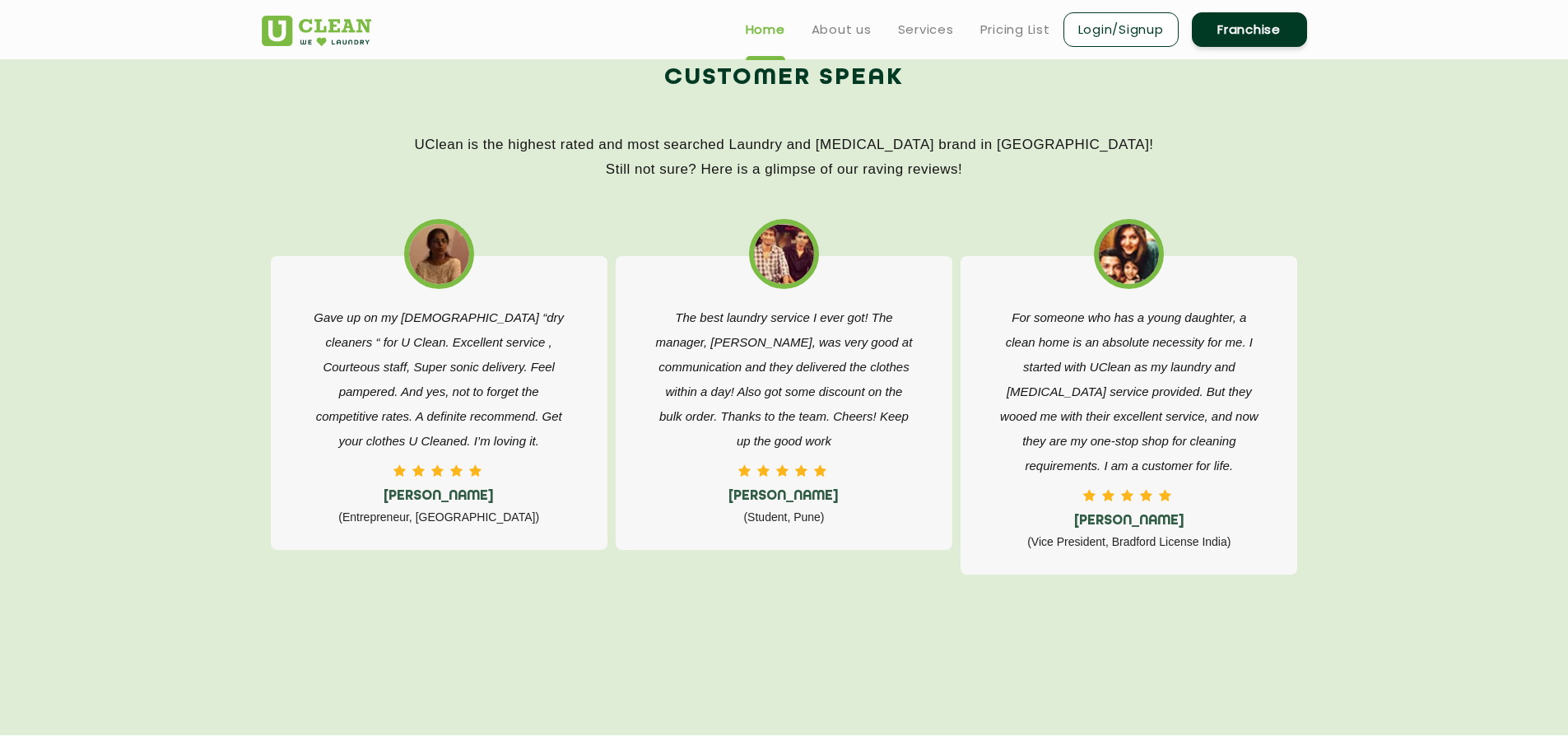
scroll to position [2552, 0]
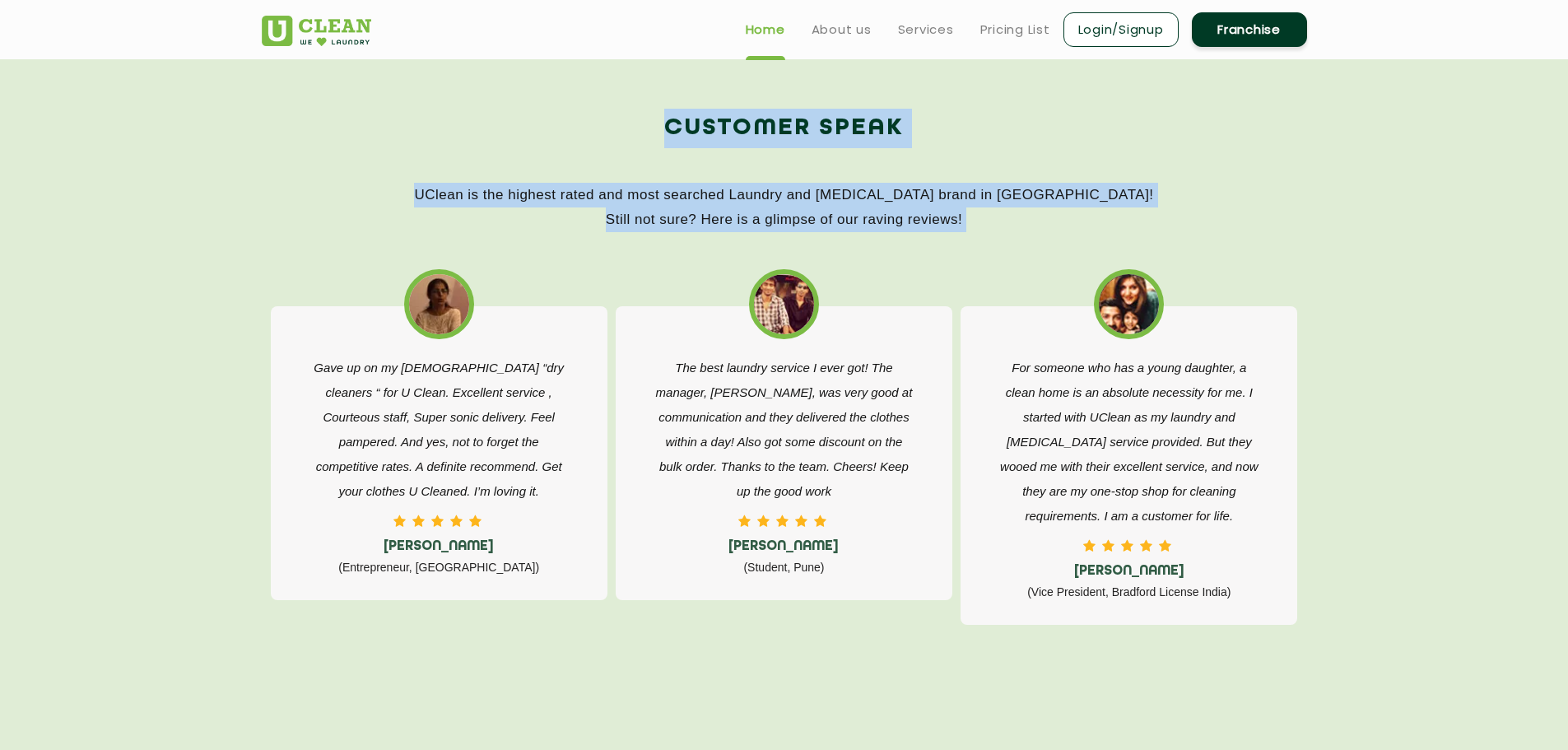
drag, startPoint x: 670, startPoint y: 116, endPoint x: 1460, endPoint y: 587, distance: 919.8
click at [1460, 587] on section "Customer Speak UClean is the highest rated and most searched Laundry and [MEDIC…" at bounding box center [784, 408] width 1568 height 755
click at [920, 204] on p "UClean is the highest rated and most searched Laundry and [MEDICAL_DATA] brand …" at bounding box center [784, 207] width 1045 height 49
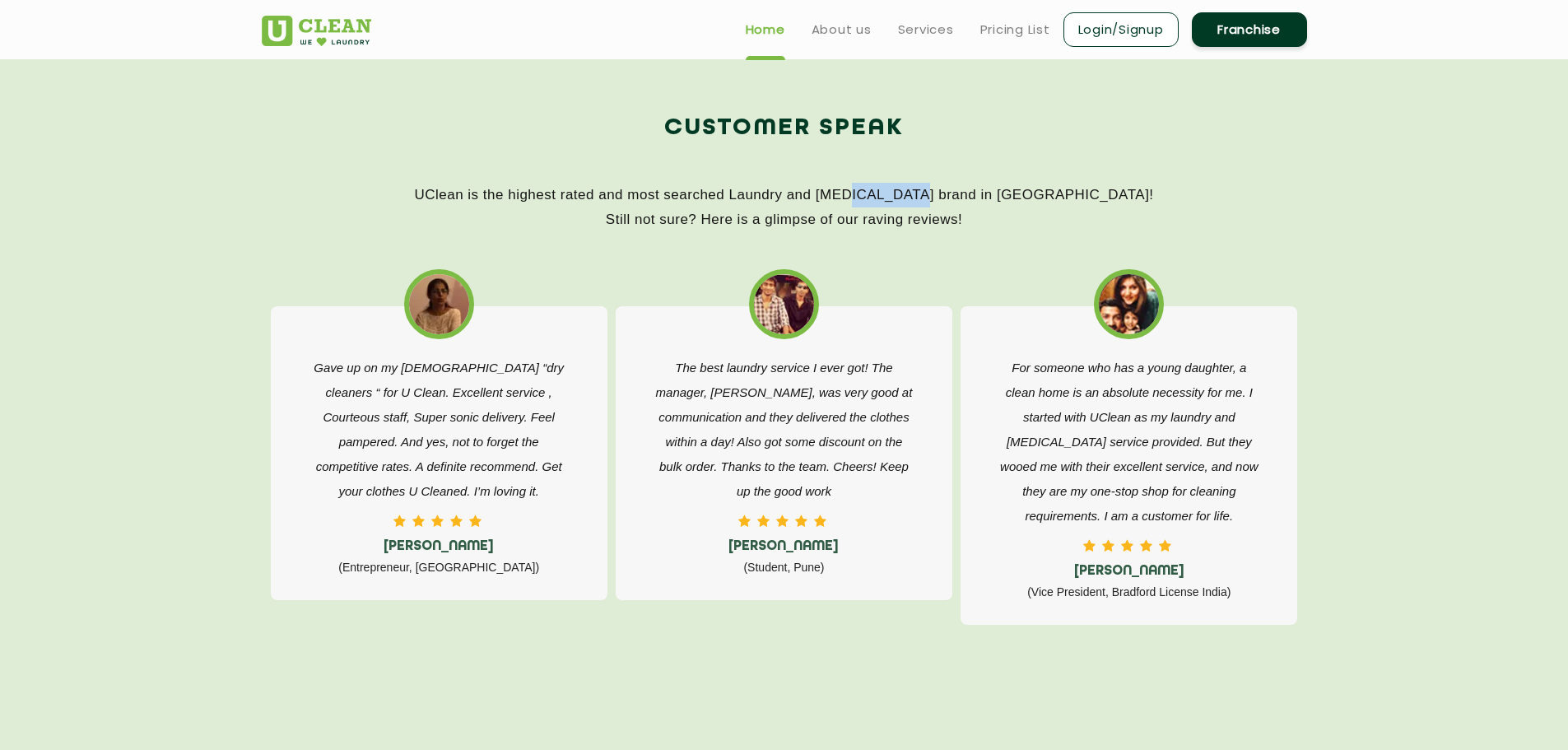
click at [919, 204] on p "UClean is the highest rated and most searched Laundry and [MEDICAL_DATA] brand …" at bounding box center [784, 207] width 1045 height 49
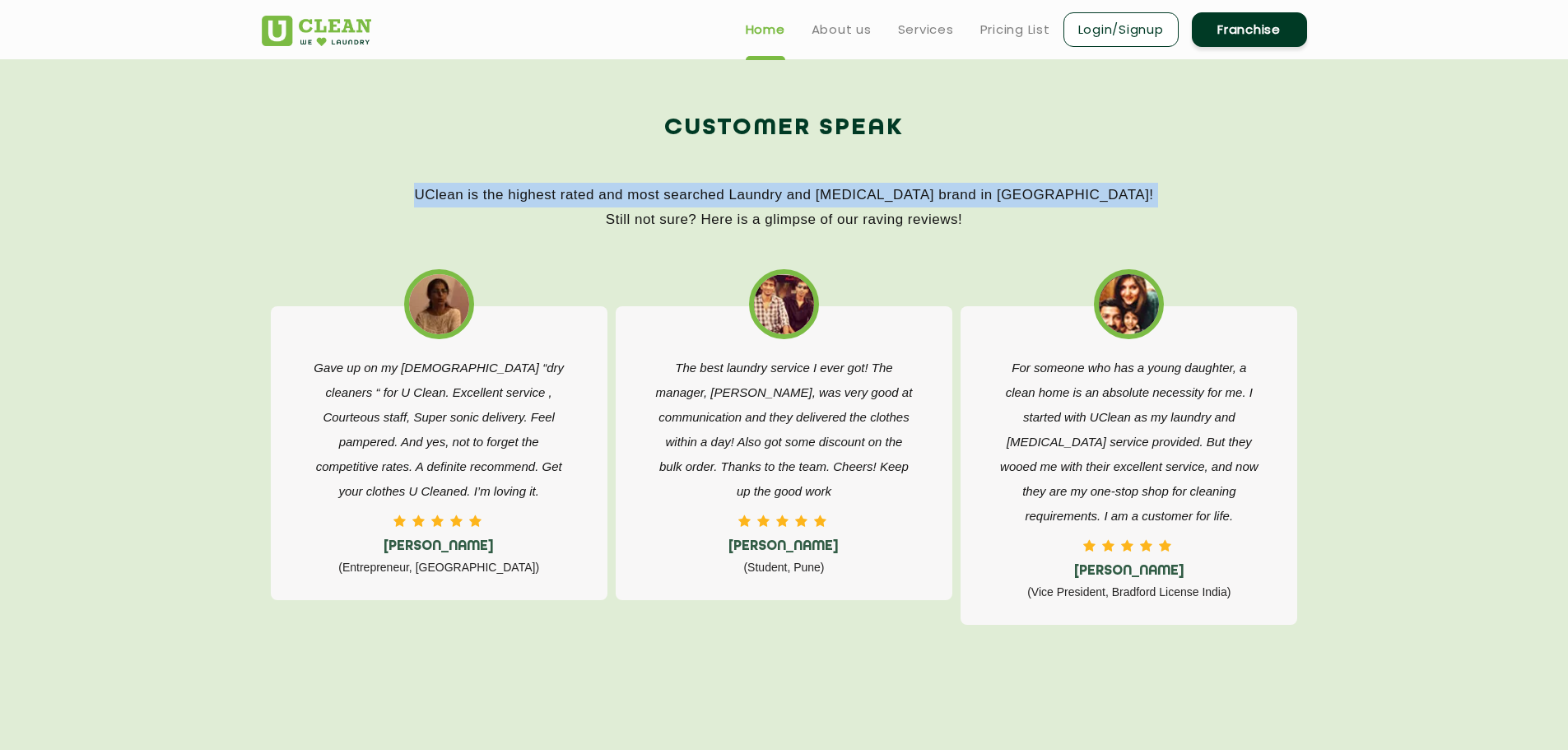
click at [919, 204] on p "UClean is the highest rated and most searched Laundry and [MEDICAL_DATA] brand …" at bounding box center [784, 207] width 1045 height 49
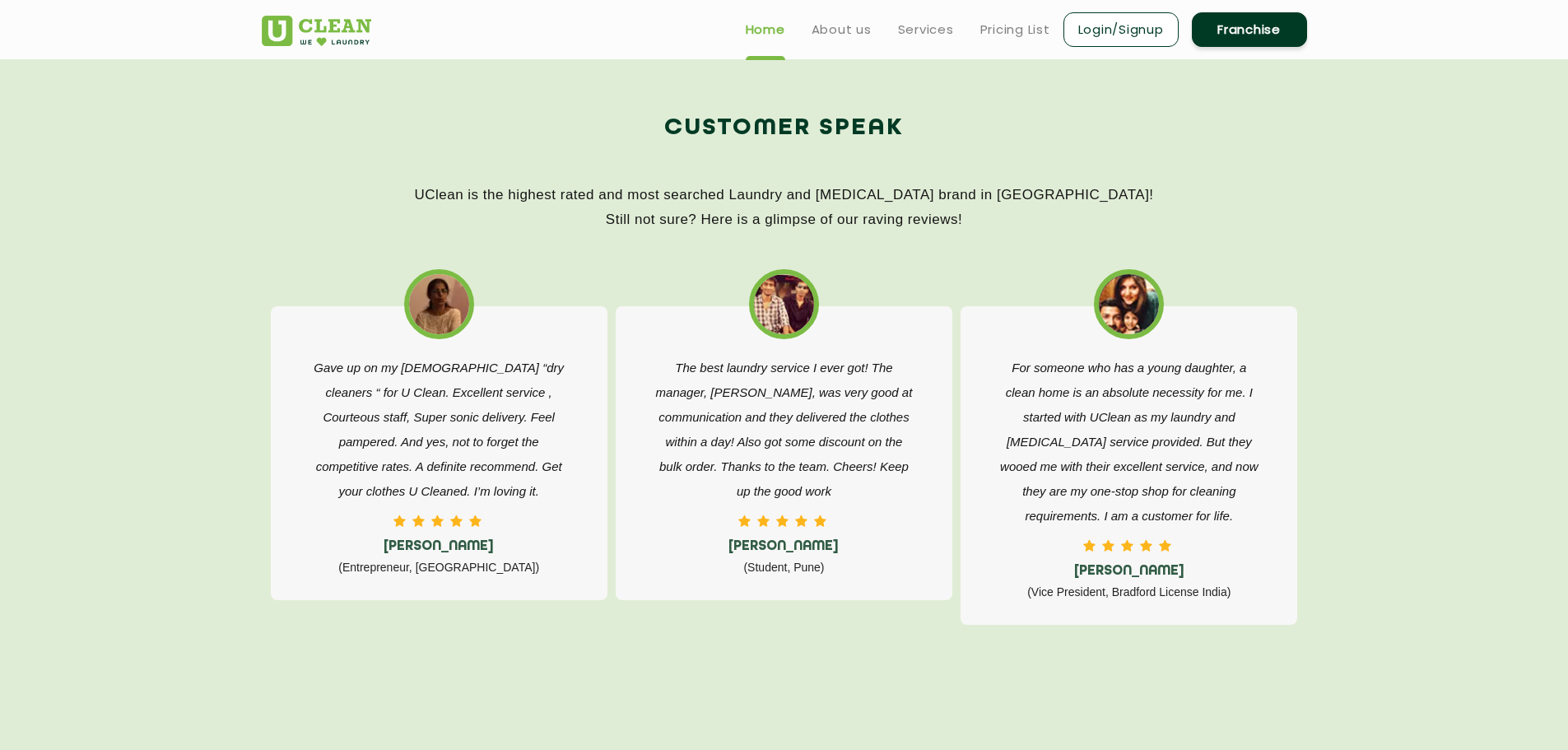
click at [850, 226] on p "UClean is the highest rated and most searched Laundry and [MEDICAL_DATA] brand …" at bounding box center [784, 207] width 1045 height 49
click at [849, 227] on p "UClean is the highest rated and most searched Laundry and [MEDICAL_DATA] brand …" at bounding box center [784, 207] width 1045 height 49
drag, startPoint x: 655, startPoint y: 119, endPoint x: 892, endPoint y: 212, distance: 254.6
click at [931, 214] on div "Customer Speak UClean is the highest rated and most searched Laundry and [MEDIC…" at bounding box center [784, 170] width 1045 height 123
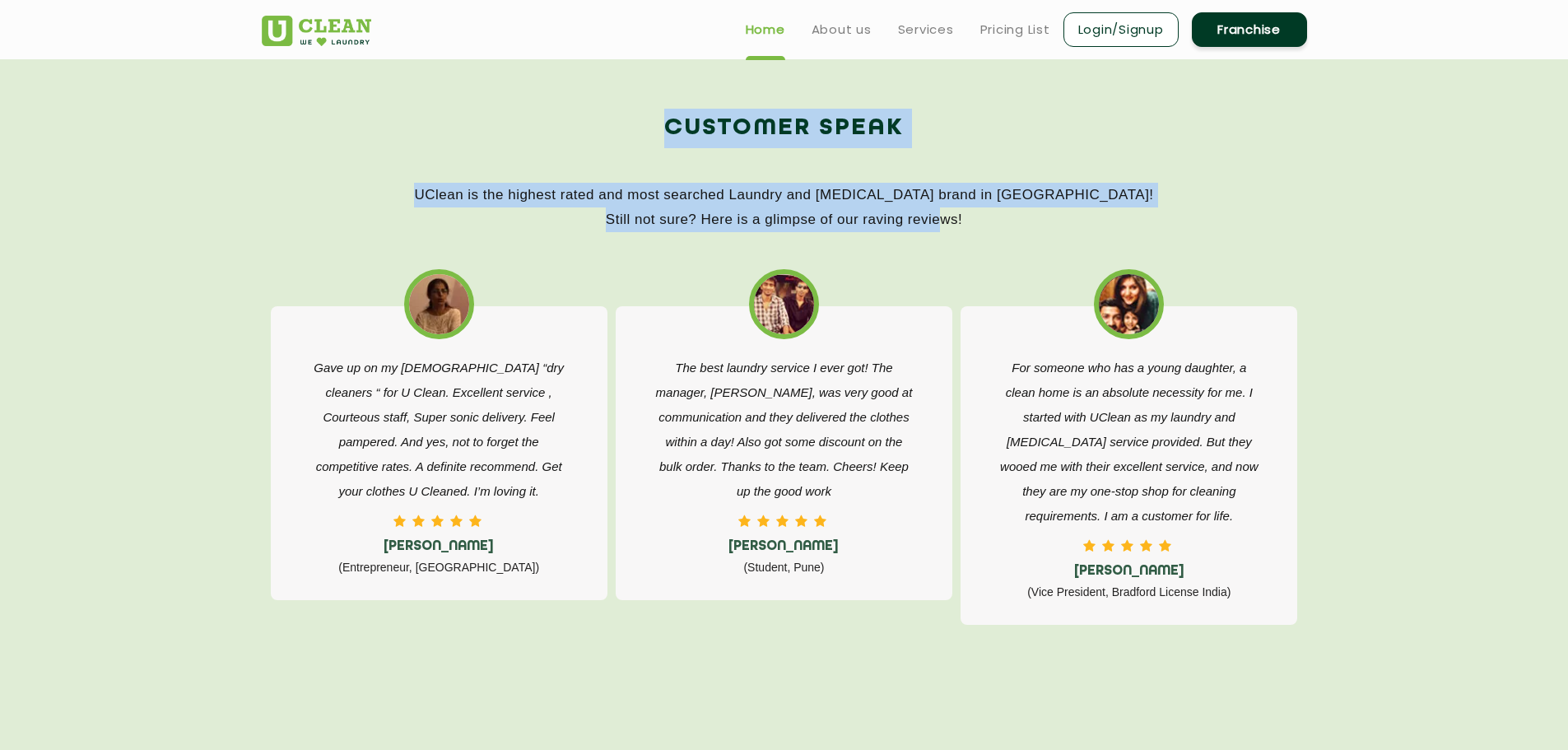
click at [892, 212] on p "UClean is the highest rated and most searched Laundry and [MEDICAL_DATA] brand …" at bounding box center [784, 207] width 1045 height 49
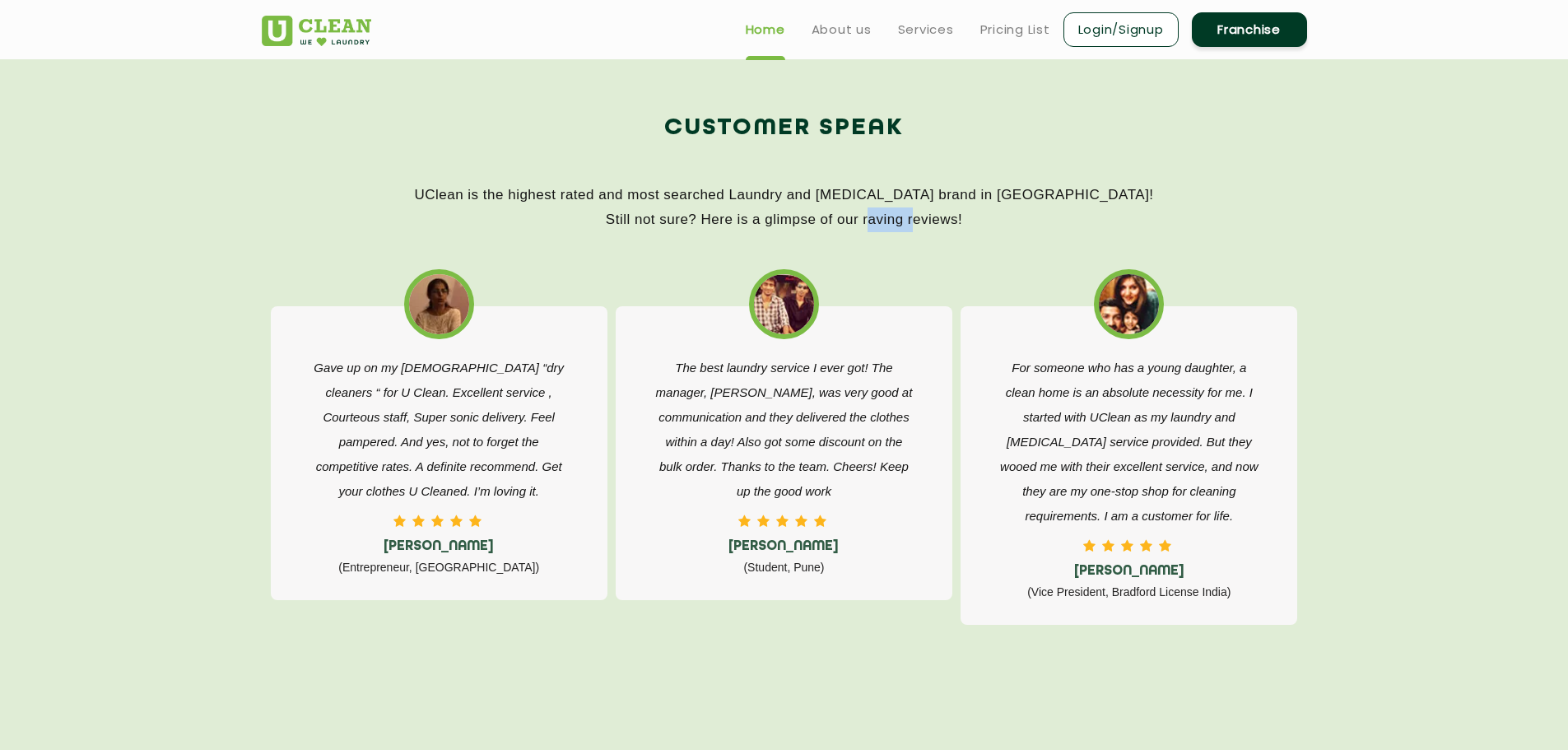
click at [892, 212] on p "UClean is the highest rated and most searched Laundry and [MEDICAL_DATA] brand …" at bounding box center [784, 207] width 1045 height 49
click at [913, 202] on p "UClean is the highest rated and most searched Laundry and [MEDICAL_DATA] brand …" at bounding box center [784, 207] width 1045 height 49
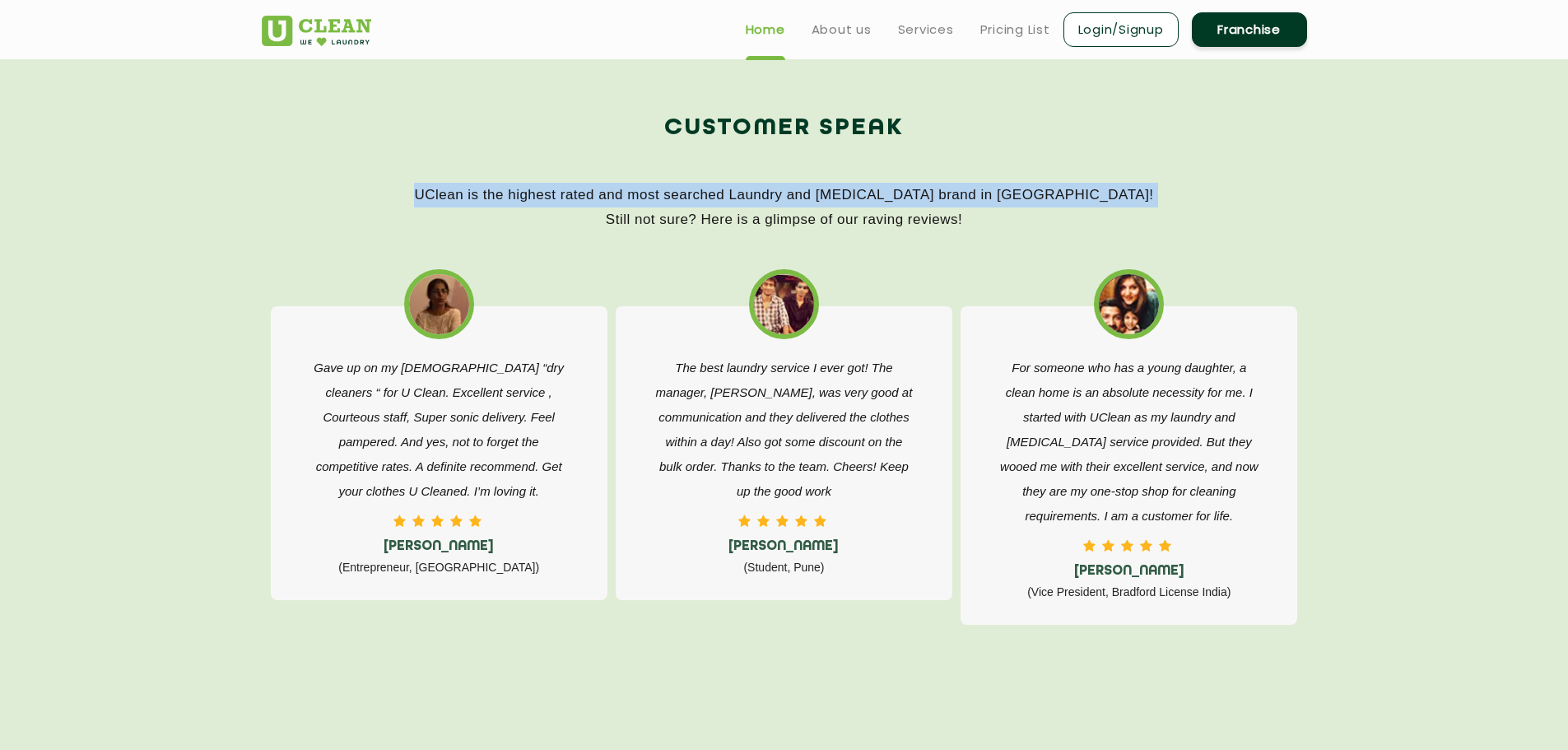
click at [913, 202] on p "UClean is the highest rated and most searched Laundry and [MEDICAL_DATA] brand …" at bounding box center [784, 207] width 1045 height 49
click at [933, 198] on p "UClean is the highest rated and most searched Laundry and [MEDICAL_DATA] brand …" at bounding box center [784, 207] width 1045 height 49
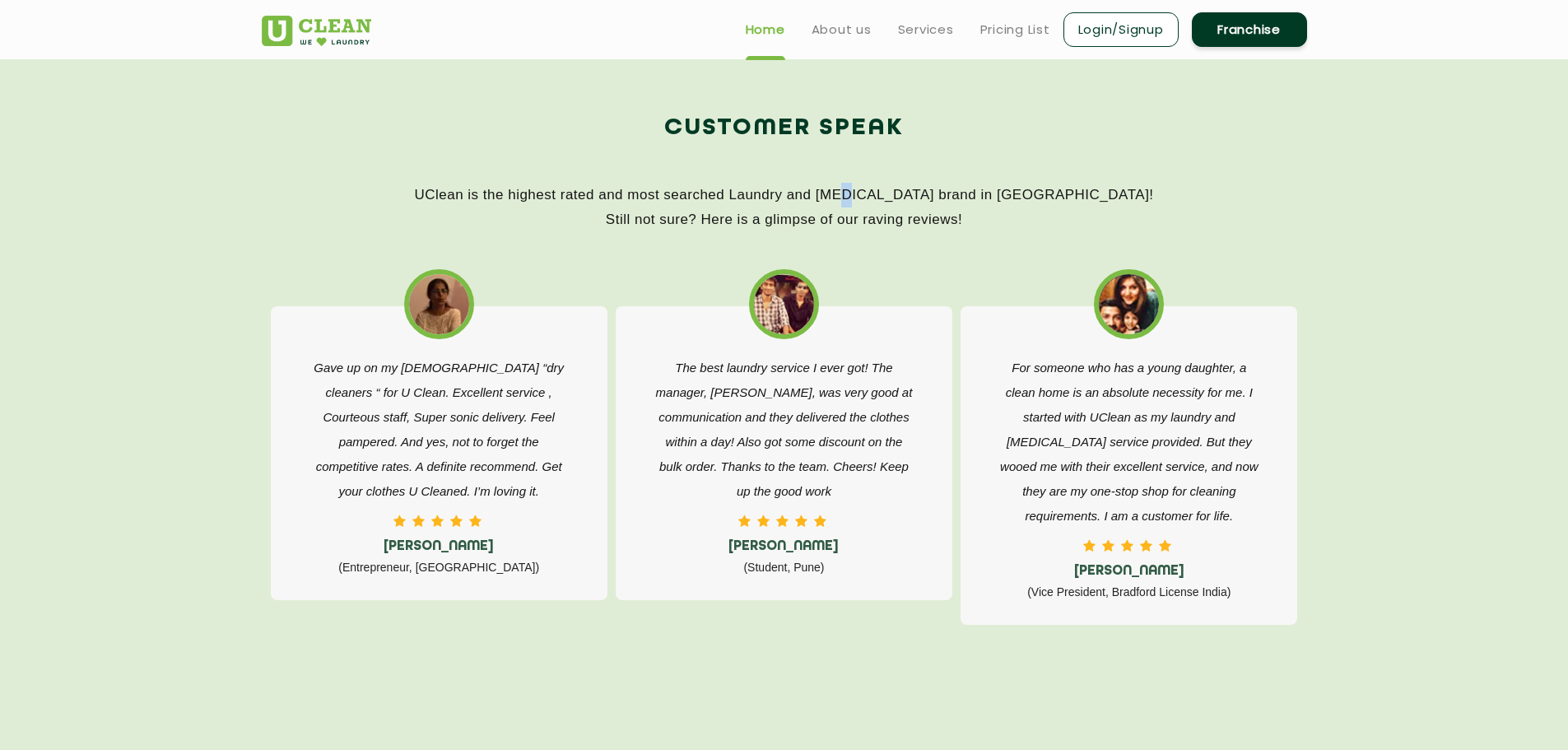
click at [913, 193] on p "UClean is the highest rated and most searched Laundry and [MEDICAL_DATA] brand …" at bounding box center [784, 207] width 1045 height 49
drag, startPoint x: 664, startPoint y: 129, endPoint x: 1007, endPoint y: 216, distance: 353.9
click at [1007, 216] on div "Customer Speak UClean is the highest rated and most searched Laundry and [MEDIC…" at bounding box center [784, 170] width 1045 height 123
click at [873, 195] on p "UClean is the highest rated and most searched Laundry and [MEDICAL_DATA] brand …" at bounding box center [784, 207] width 1045 height 49
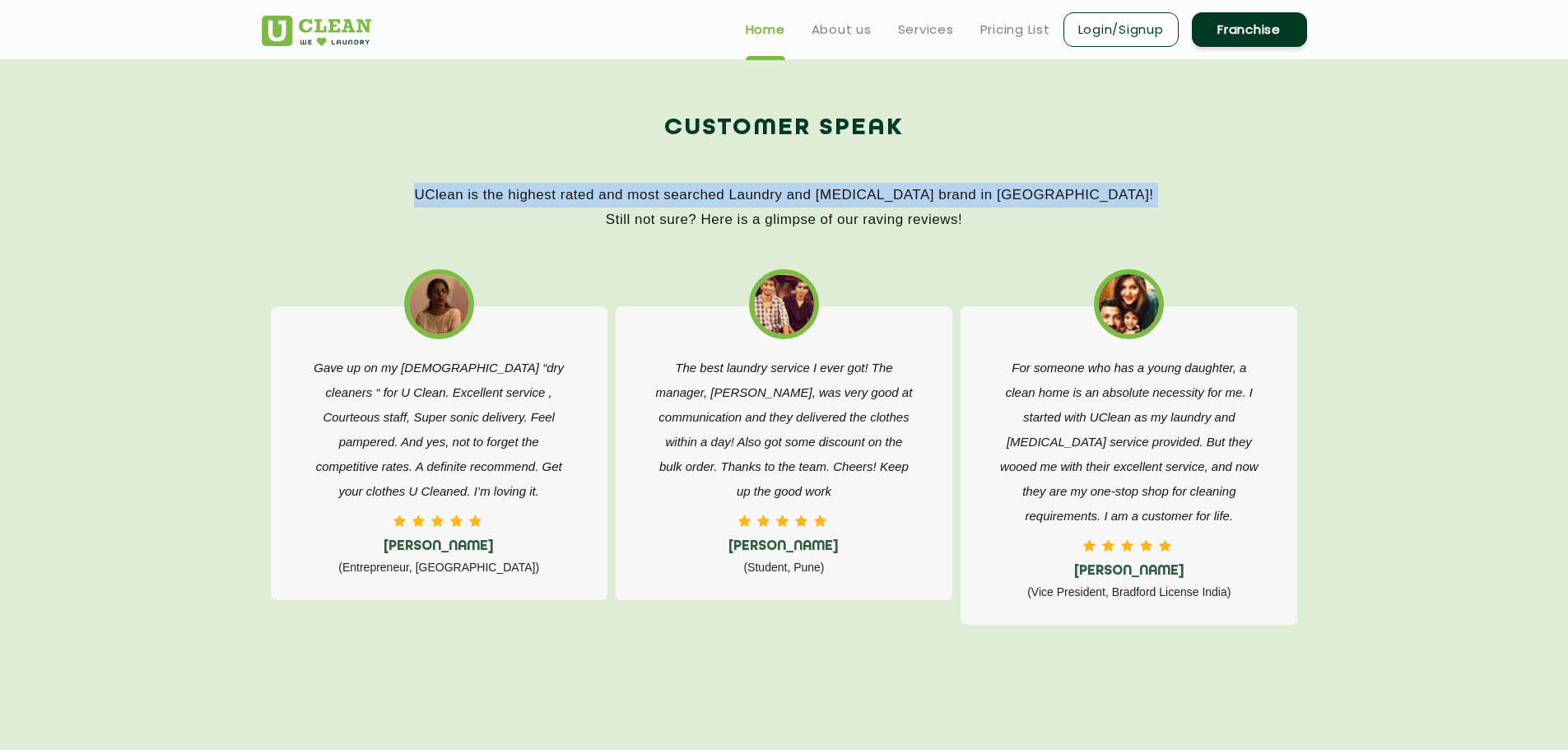
click at [873, 195] on p "UClean is the highest rated and most searched Laundry and [MEDICAL_DATA] brand …" at bounding box center [784, 207] width 1045 height 49
drag, startPoint x: 662, startPoint y: 127, endPoint x: 993, endPoint y: 224, distance: 344.9
click at [993, 224] on div "Customer Speak UClean is the highest rated and most searched Laundry and [MEDIC…" at bounding box center [784, 170] width 1045 height 123
click at [993, 223] on p "UClean is the highest rated and most searched Laundry and [MEDICAL_DATA] brand …" at bounding box center [784, 207] width 1045 height 49
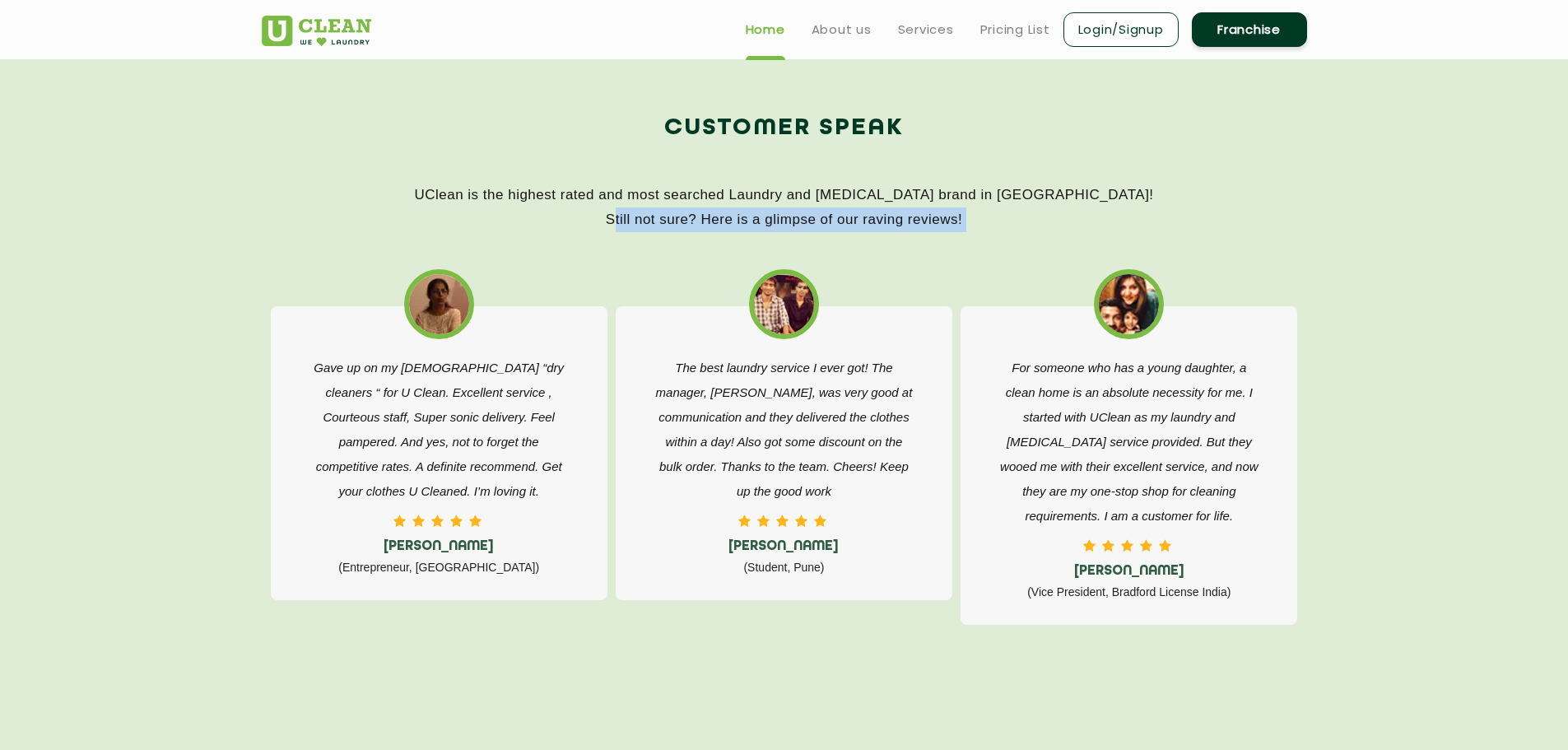
click at [993, 223] on p "UClean is the highest rated and most searched Laundry and [MEDICAL_DATA] brand …" at bounding box center [784, 207] width 1045 height 49
click at [833, 195] on p "UClean is the highest rated and most searched Laundry and [MEDICAL_DATA] brand …" at bounding box center [784, 207] width 1045 height 49
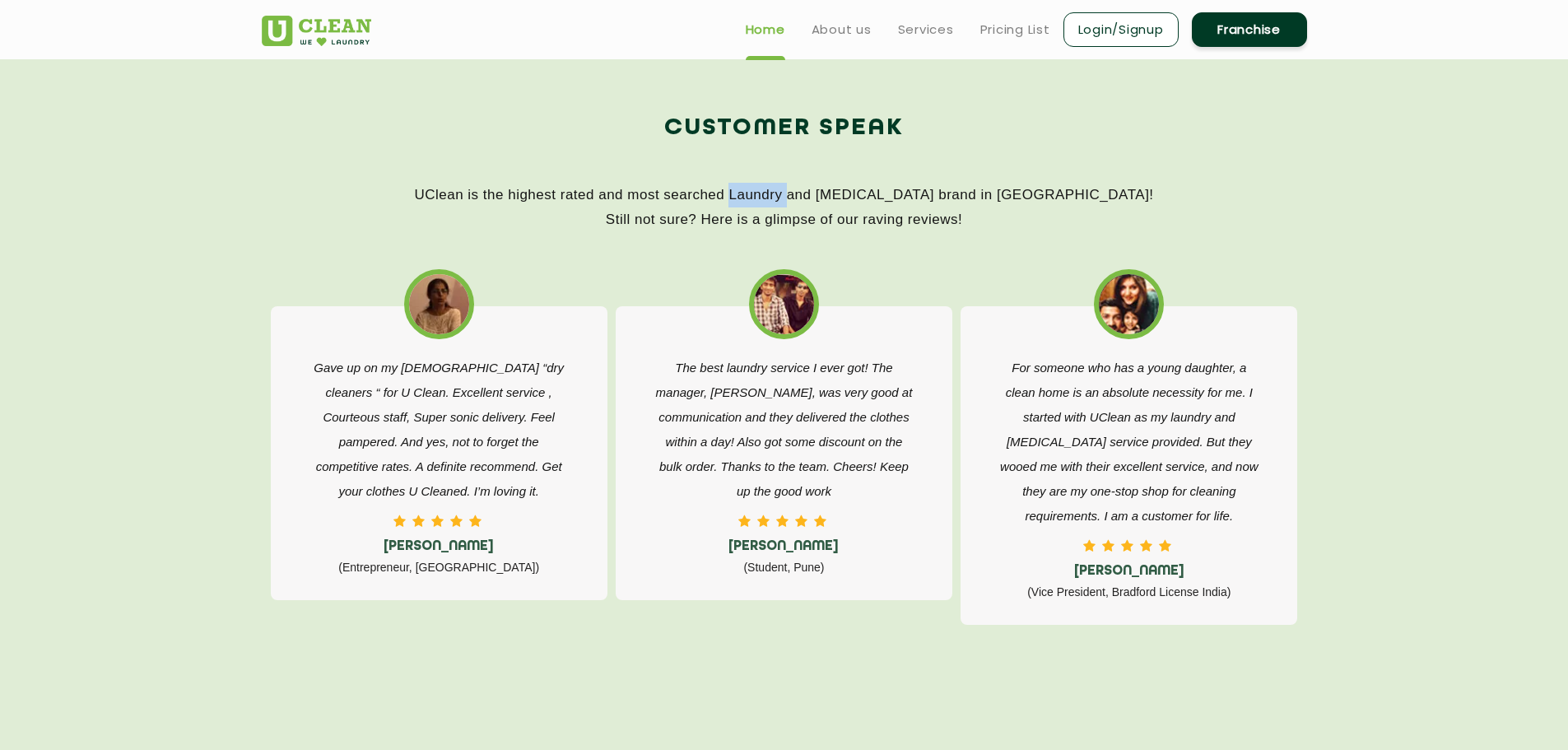
click at [833, 195] on p "UClean is the highest rated and most searched Laundry and [MEDICAL_DATA] brand …" at bounding box center [784, 207] width 1045 height 49
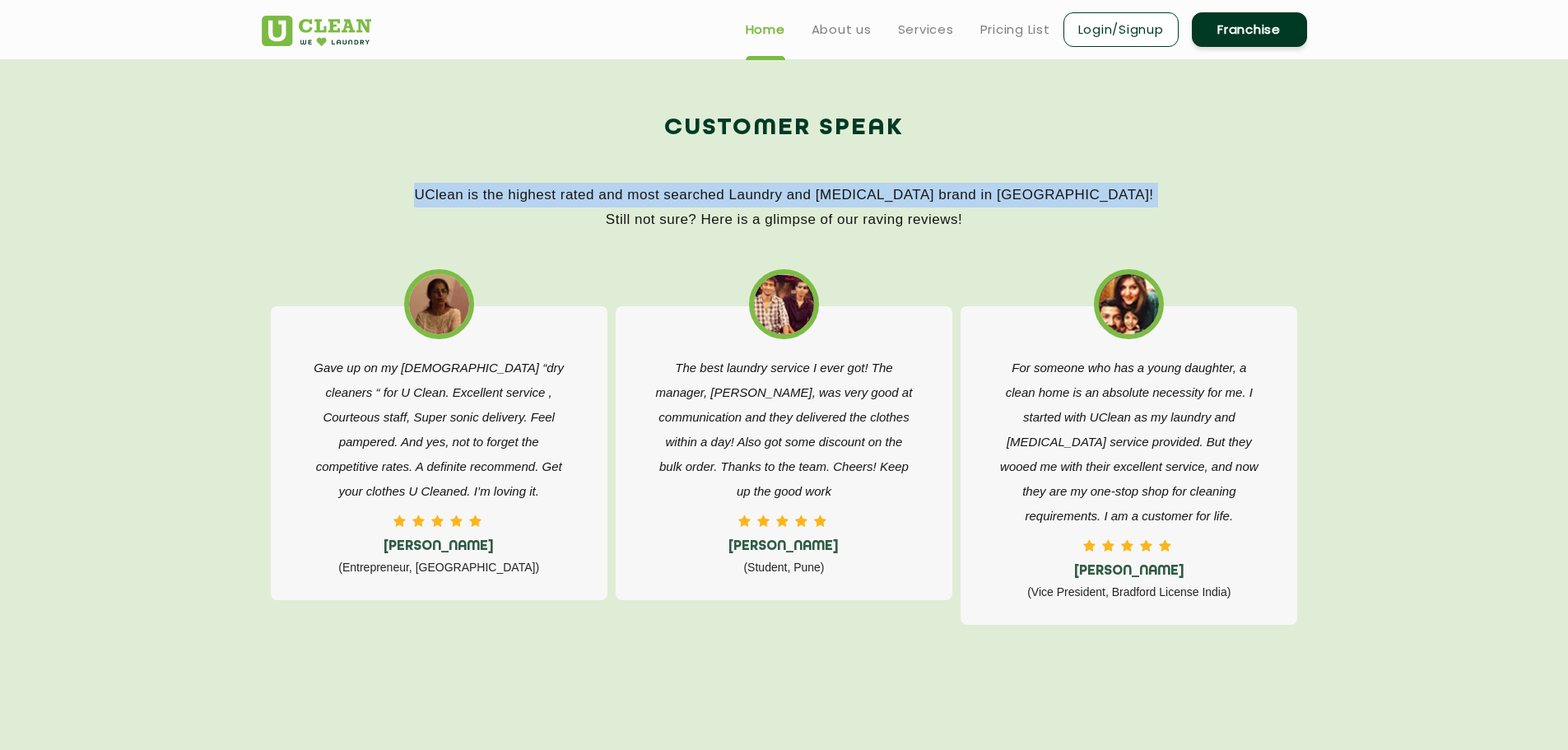
drag, startPoint x: 833, startPoint y: 195, endPoint x: 853, endPoint y: 203, distance: 21.5
click at [834, 193] on p "UClean is the highest rated and most searched Laundry and [MEDICAL_DATA] brand …" at bounding box center [784, 207] width 1045 height 49
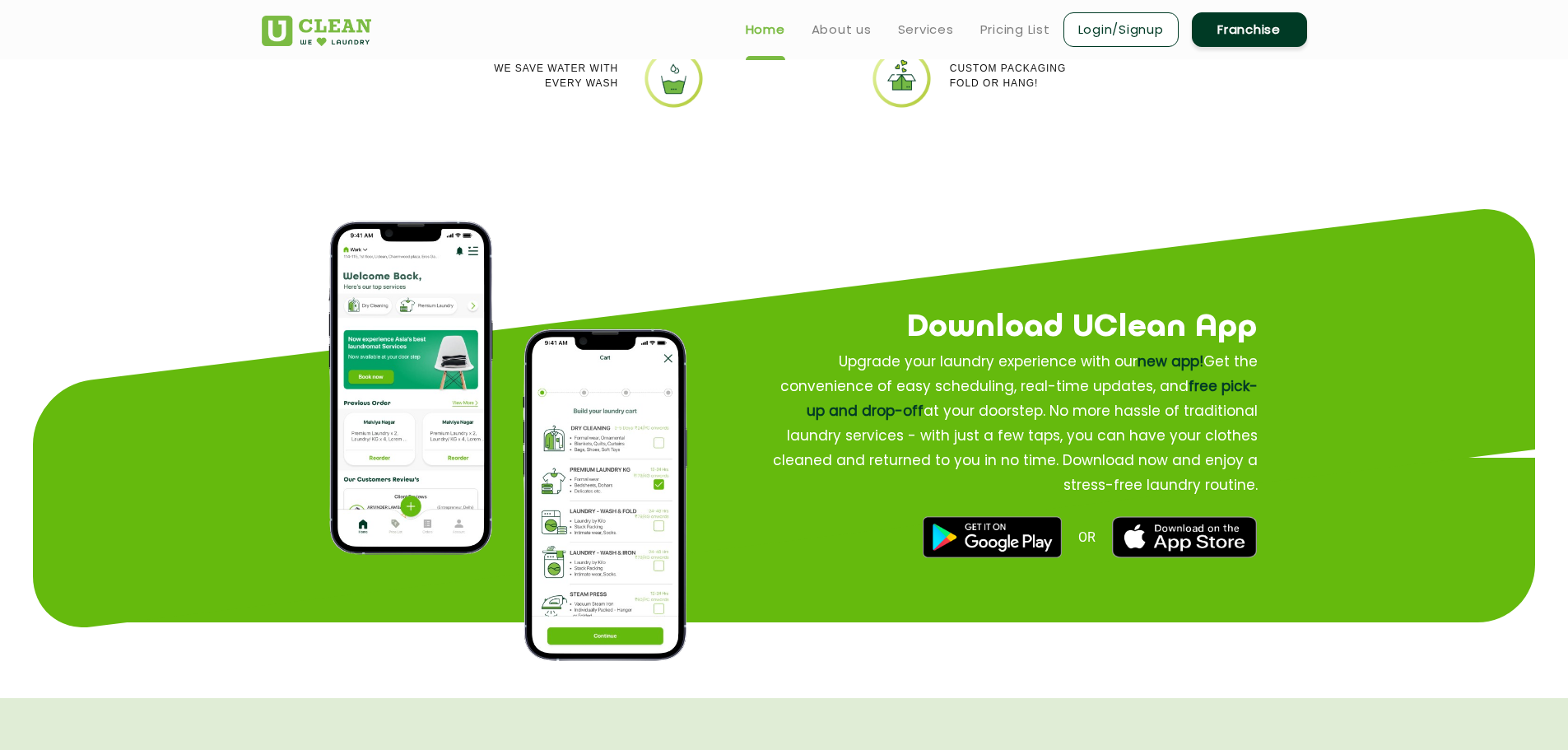
scroll to position [1637, 0]
